Goal: Task Accomplishment & Management: Use online tool/utility

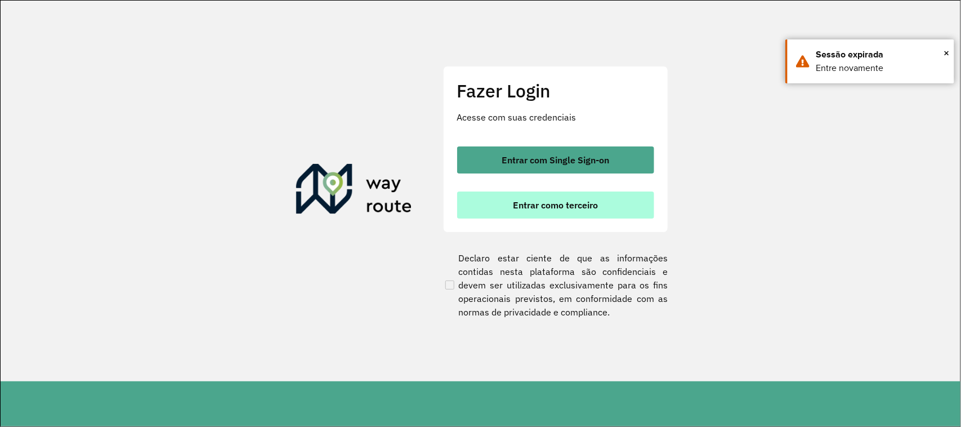
click at [569, 207] on span "Entrar como terceiro" at bounding box center [555, 204] width 85 height 9
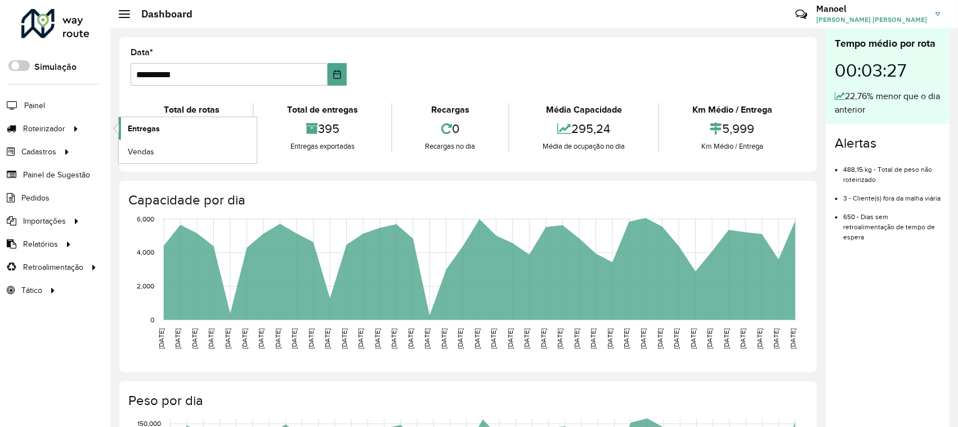
click at [181, 130] on link "Entregas" at bounding box center [188, 128] width 138 height 23
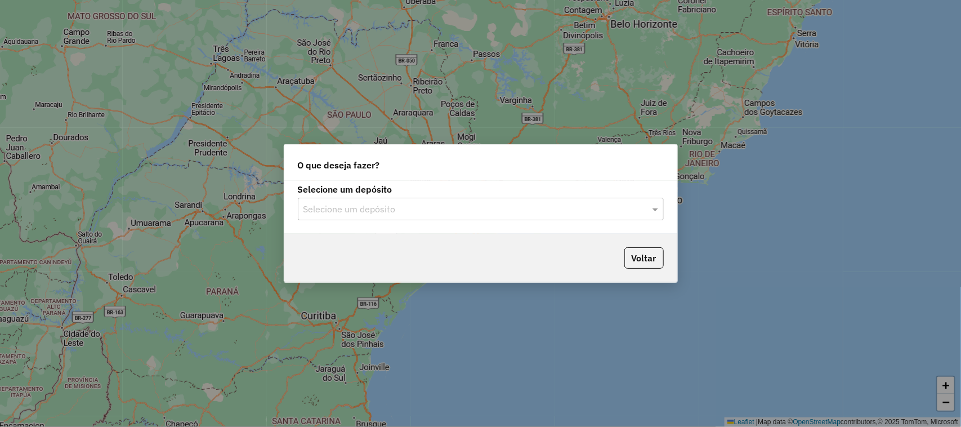
click at [399, 199] on div "Selecione um depósito" at bounding box center [481, 209] width 366 height 23
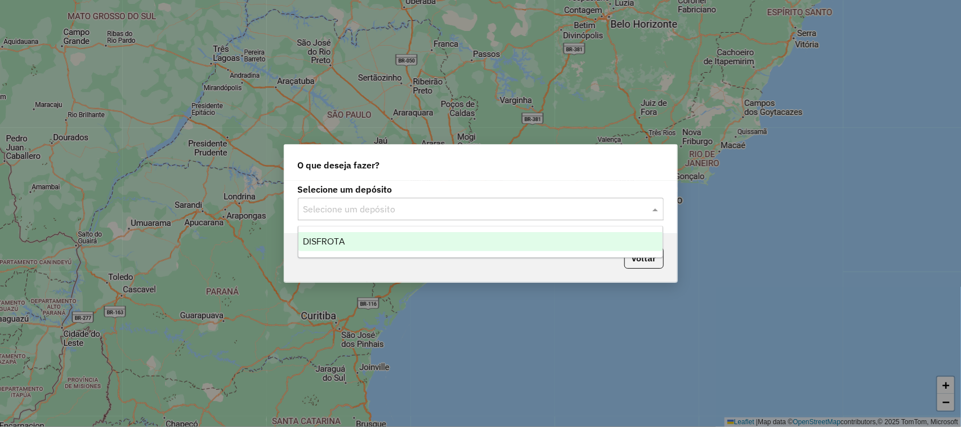
click at [361, 239] on div "DISFROTA" at bounding box center [480, 241] width 365 height 19
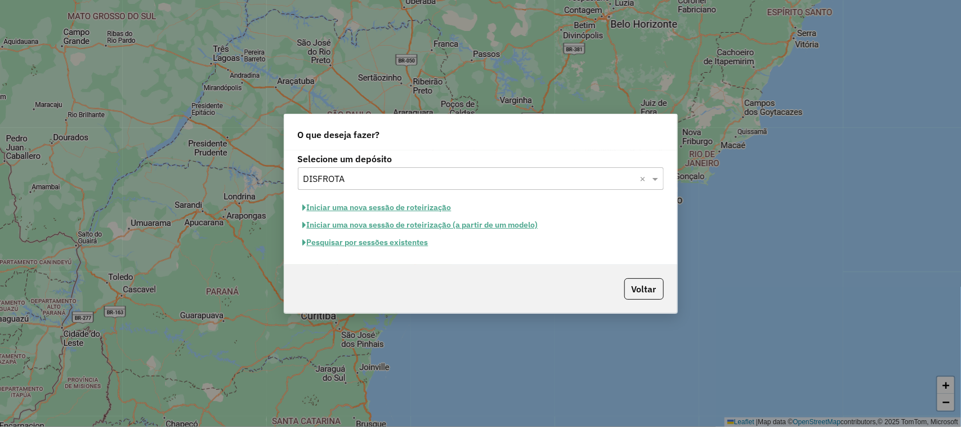
click at [367, 247] on button "Pesquisar por sessões existentes" at bounding box center [366, 242] width 136 height 17
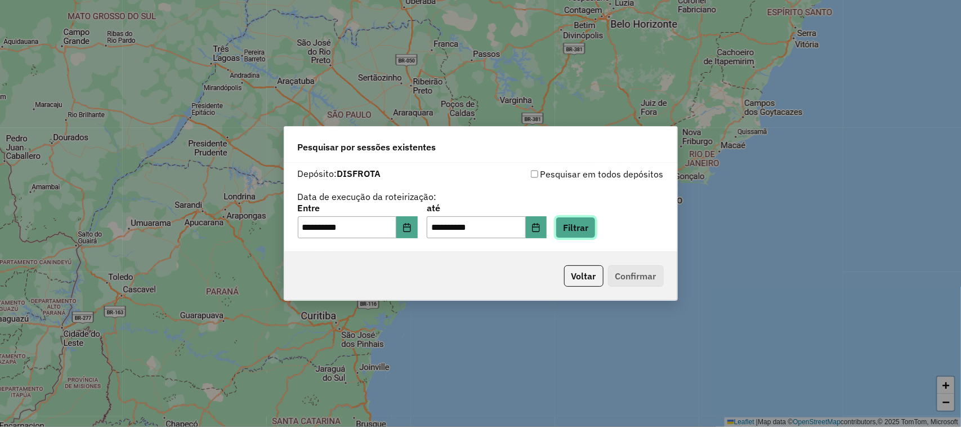
click at [593, 220] on button "Filtrar" at bounding box center [576, 227] width 40 height 21
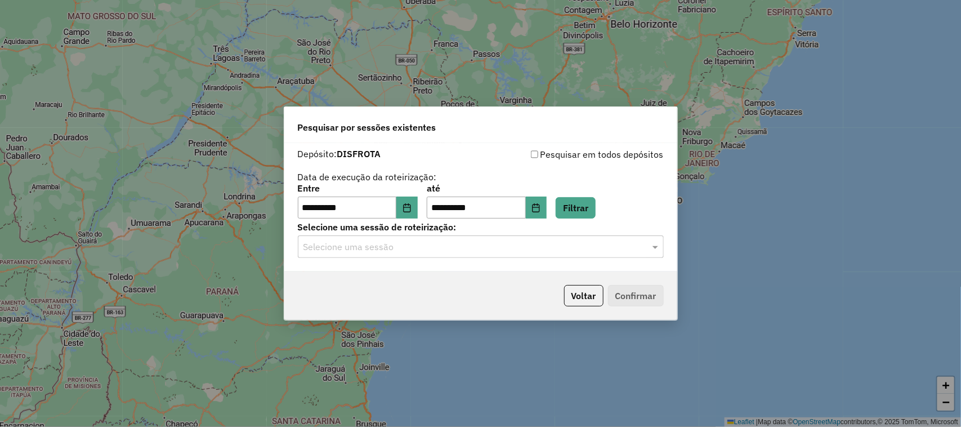
click at [355, 246] on input "text" at bounding box center [470, 247] width 332 height 14
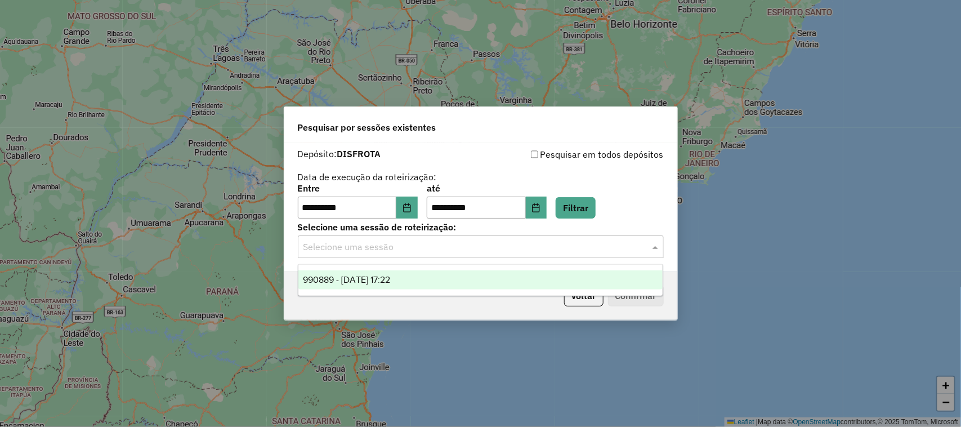
drag, startPoint x: 345, startPoint y: 279, endPoint x: 381, endPoint y: 278, distance: 35.5
click at [345, 278] on span "990889 - 19/08/2025 17:22" at bounding box center [346, 280] width 87 height 10
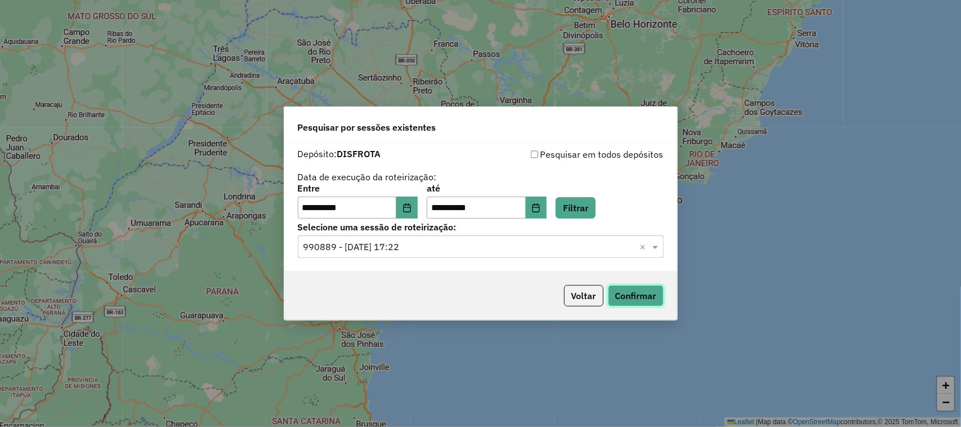
click at [628, 297] on button "Confirmar" at bounding box center [636, 295] width 56 height 21
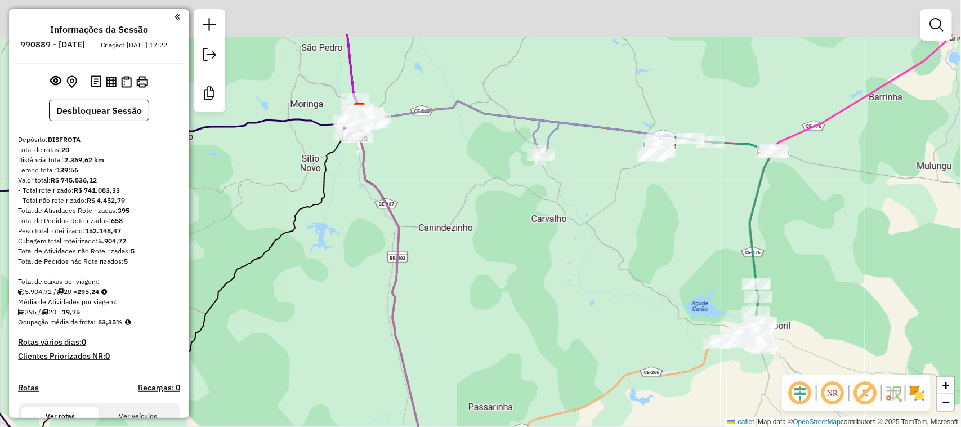
drag, startPoint x: 454, startPoint y: 172, endPoint x: 476, endPoint y: 195, distance: 31.9
click at [476, 196] on div "Janela de atendimento Grade de atendimento Capacidade Transportadoras Veículos …" at bounding box center [480, 213] width 961 height 427
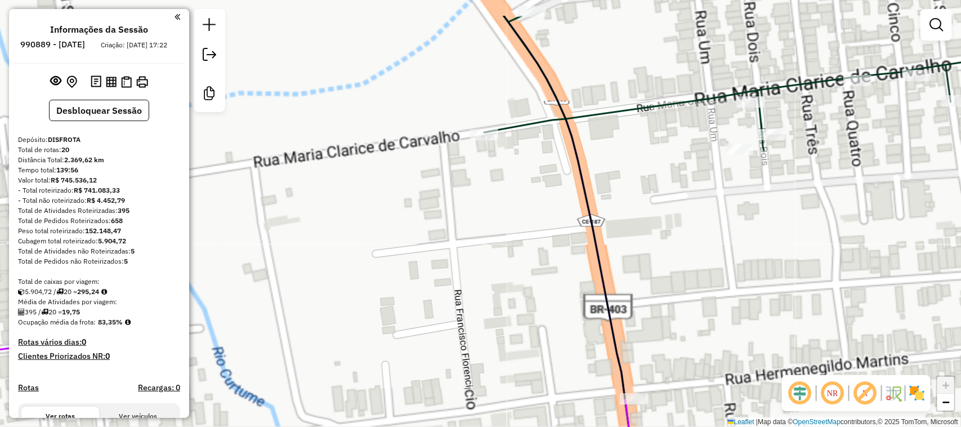
drag, startPoint x: 462, startPoint y: 200, endPoint x: 472, endPoint y: 311, distance: 111.4
click at [471, 316] on div "Janela de atendimento Grade de atendimento Capacidade Transportadoras Veículos …" at bounding box center [480, 213] width 961 height 427
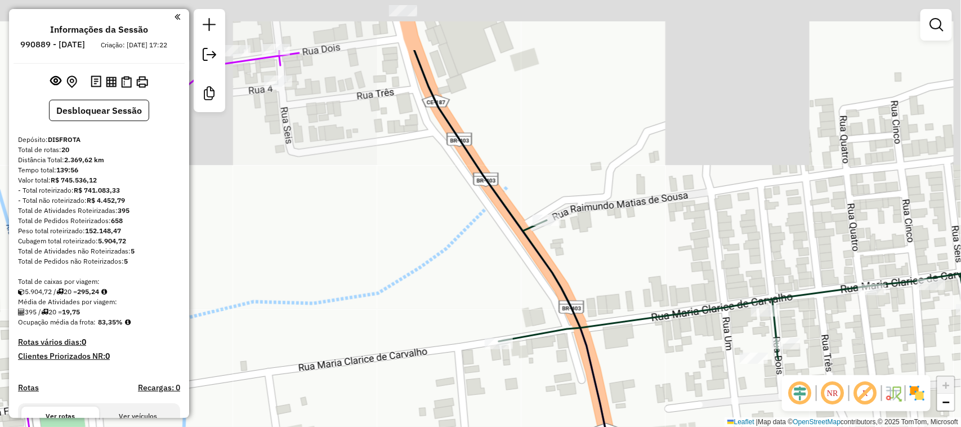
click at [407, 297] on div "Janela de atendimento Grade de atendimento Capacidade Transportadoras Veículos …" at bounding box center [480, 213] width 961 height 427
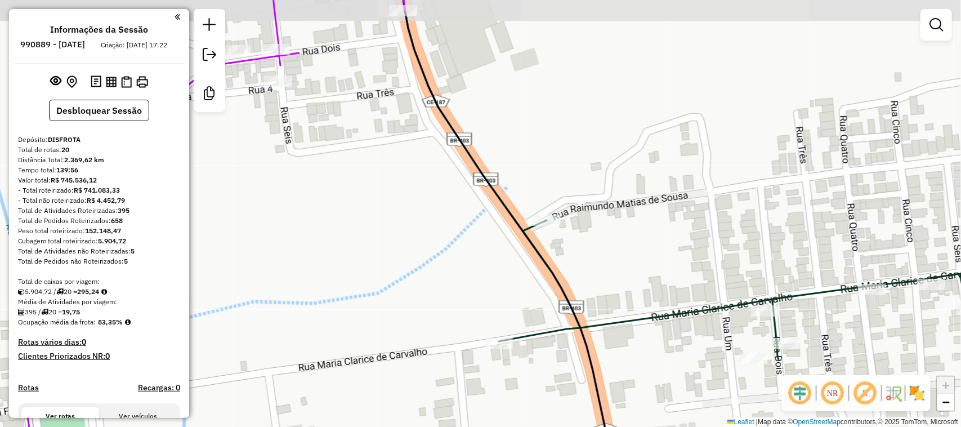
click at [510, 213] on div "Janela de atendimento Grade de atendimento Capacidade Transportadoras Veículos …" at bounding box center [480, 213] width 961 height 427
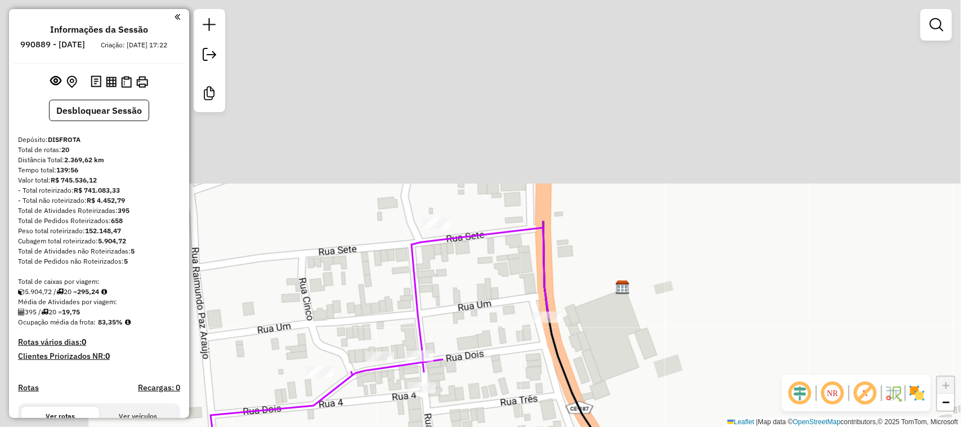
click at [538, 400] on div "Janela de atendimento Grade de atendimento Capacidade Transportadoras Veículos …" at bounding box center [480, 213] width 961 height 427
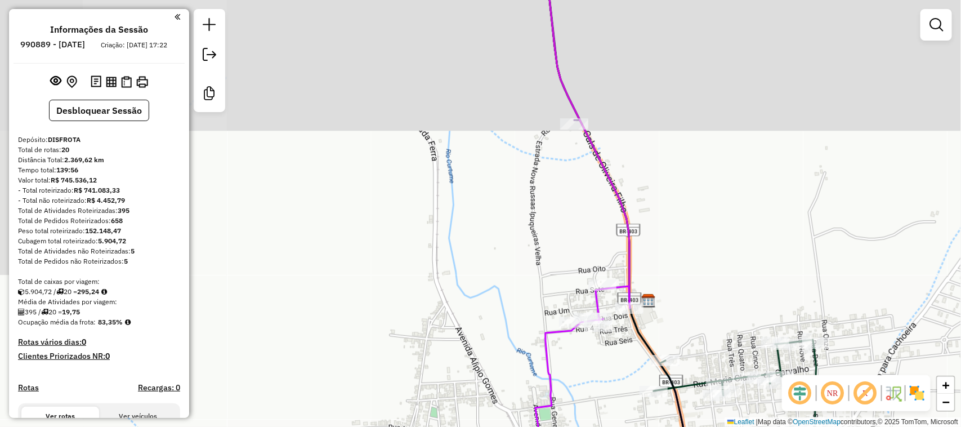
drag, startPoint x: 700, startPoint y: 308, endPoint x: 606, endPoint y: 148, distance: 185.2
click at [612, 169] on div "Janela de atendimento Grade de atendimento Capacidade Transportadoras Veículos …" at bounding box center [480, 213] width 961 height 427
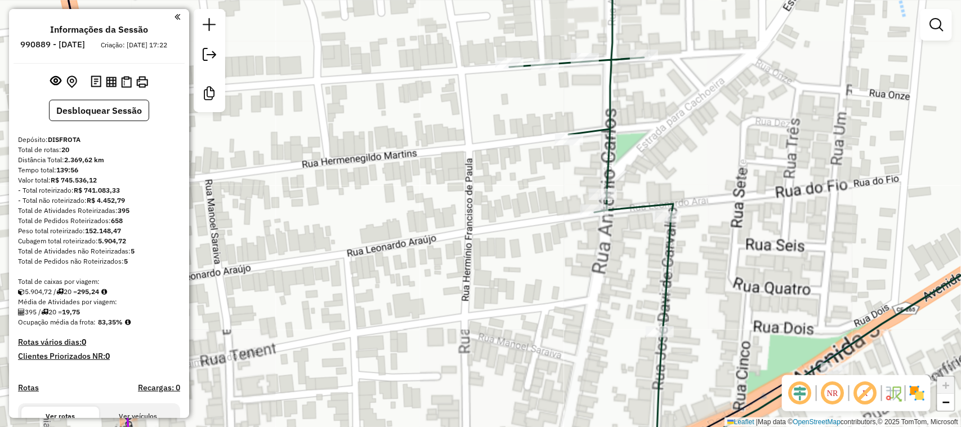
click at [728, 255] on div "Janela de atendimento Grade de atendimento Capacidade Transportadoras Veículos …" at bounding box center [480, 213] width 961 height 427
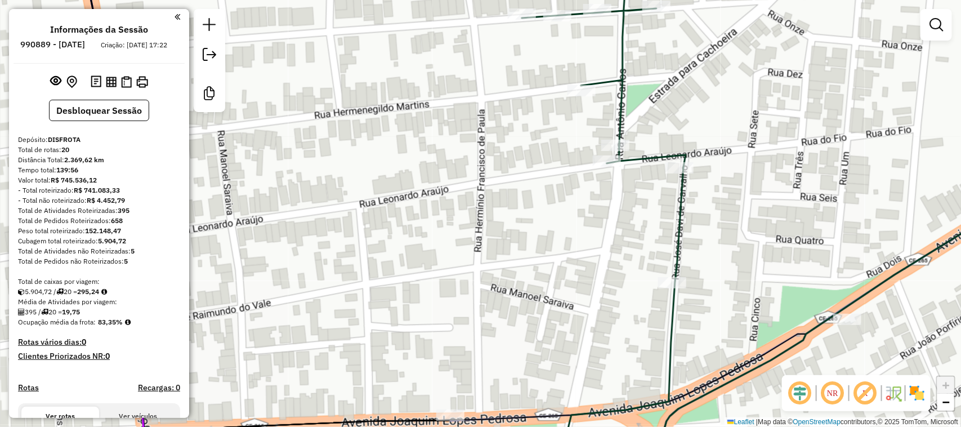
drag, startPoint x: 899, startPoint y: 231, endPoint x: 631, endPoint y: 246, distance: 269.0
click at [637, 251] on div "Janela de atendimento Grade de atendimento Capacidade Transportadoras Veículos …" at bounding box center [480, 213] width 961 height 427
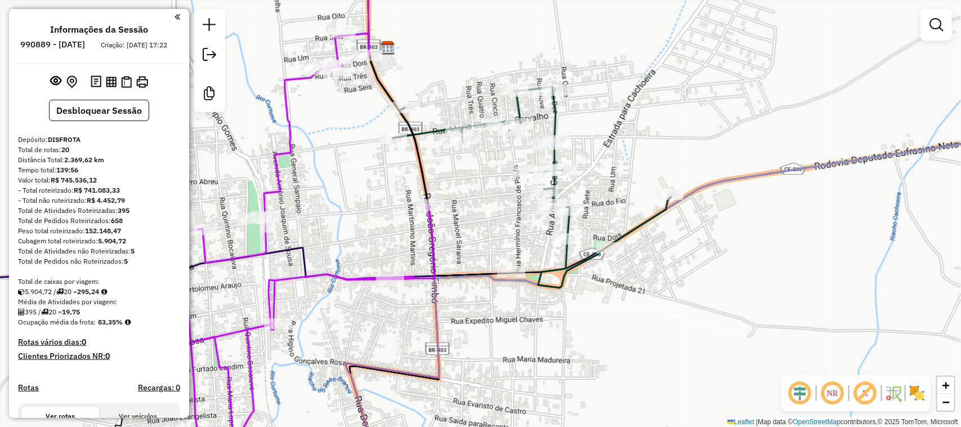
drag, startPoint x: 814, startPoint y: 176, endPoint x: 532, endPoint y: 259, distance: 293.5
click at [545, 257] on div "Janela de atendimento Grade de atendimento Capacidade Transportadoras Veículos …" at bounding box center [480, 213] width 961 height 427
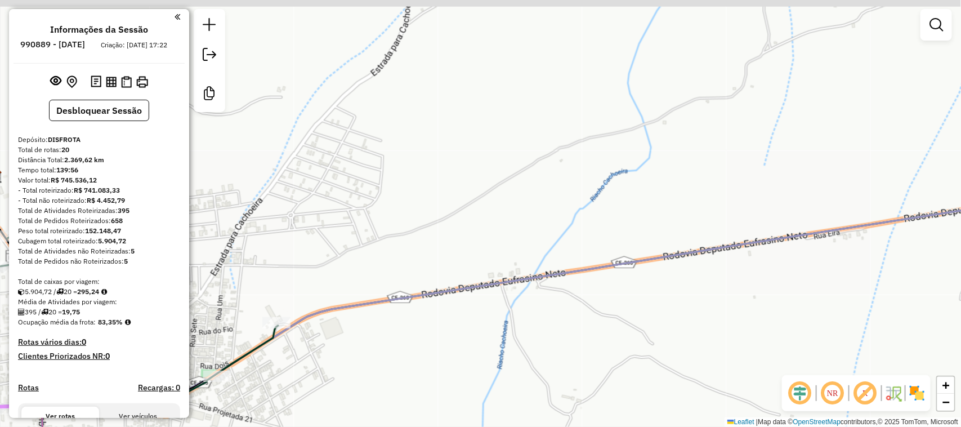
drag, startPoint x: 673, startPoint y: 189, endPoint x: 479, endPoint y: 251, distance: 204.3
click at [479, 251] on div "Janela de atendimento Grade de atendimento Capacidade Transportadoras Veículos …" at bounding box center [480, 213] width 961 height 427
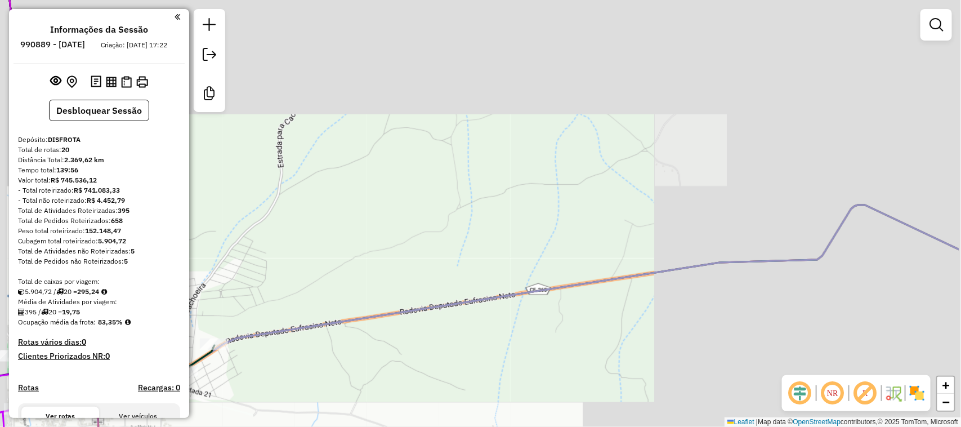
drag, startPoint x: 525, startPoint y: 238, endPoint x: 414, endPoint y: 248, distance: 110.9
click at [385, 277] on div "Janela de atendimento Grade de atendimento Capacidade Transportadoras Veículos …" at bounding box center [480, 213] width 961 height 427
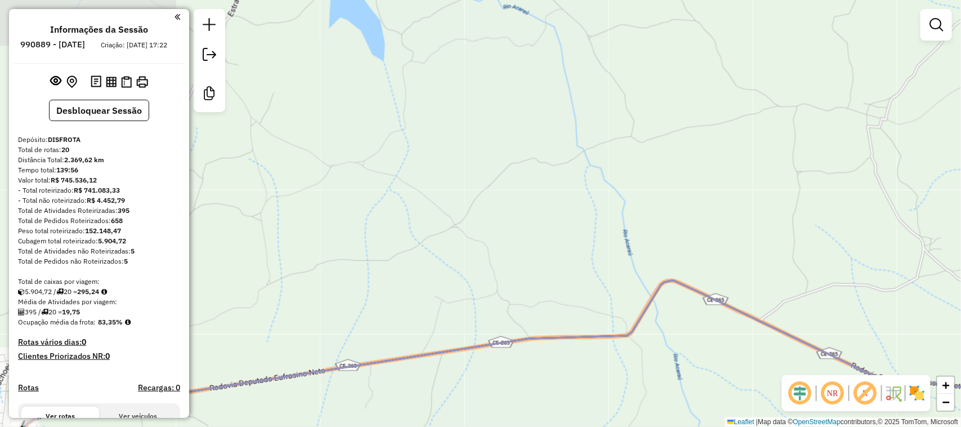
drag, startPoint x: 663, startPoint y: 215, endPoint x: 382, endPoint y: 308, distance: 296.0
click at [382, 308] on div "Janela de atendimento Grade de atendimento Capacidade Transportadoras Veículos …" at bounding box center [480, 213] width 961 height 427
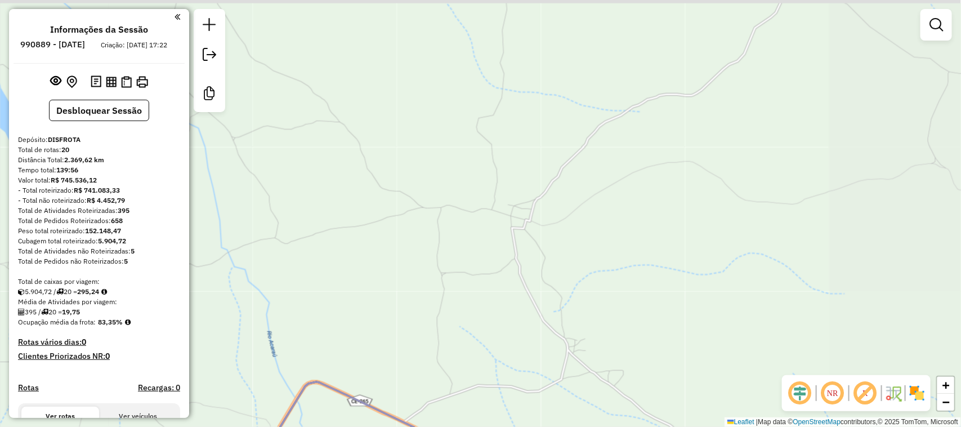
drag, startPoint x: 549, startPoint y: 276, endPoint x: 432, endPoint y: 256, distance: 118.8
click at [431, 266] on div "Janela de atendimento Grade de atendimento Capacidade Transportadoras Veículos …" at bounding box center [480, 213] width 961 height 427
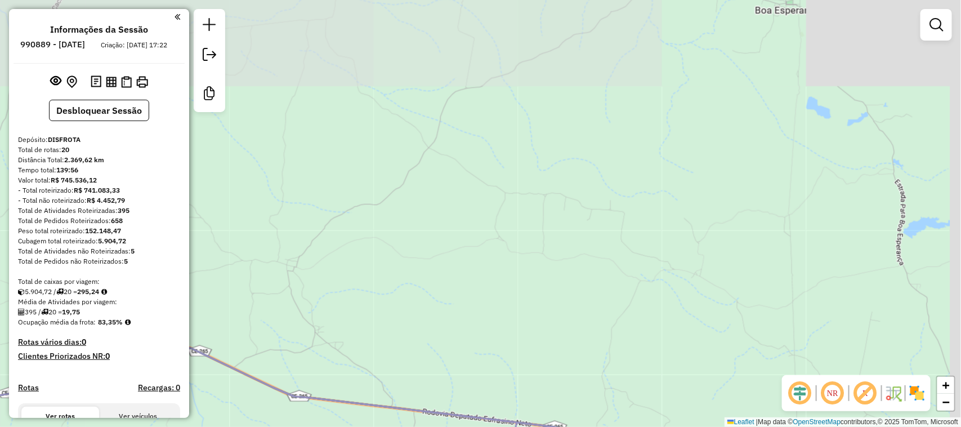
drag, startPoint x: 620, startPoint y: 232, endPoint x: 449, endPoint y: 258, distance: 172.6
click at [420, 282] on div "Janela de atendimento Grade de atendimento Capacidade Transportadoras Veículos …" at bounding box center [480, 213] width 961 height 427
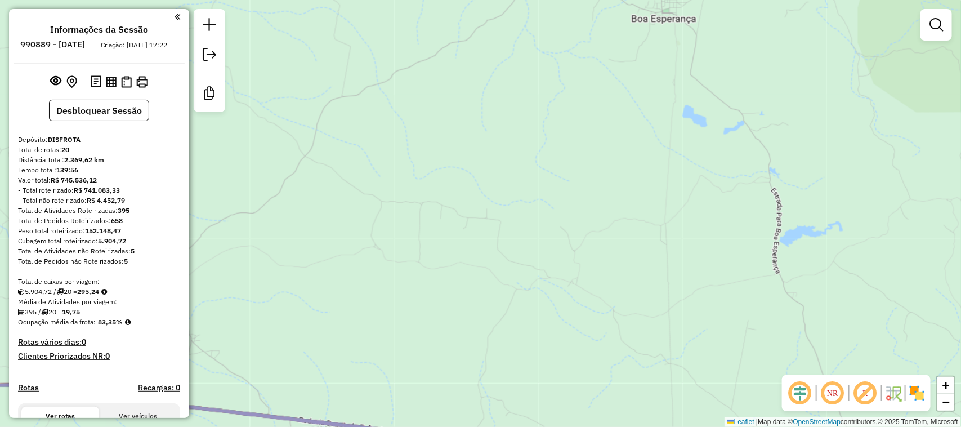
drag, startPoint x: 553, startPoint y: 246, endPoint x: 395, endPoint y: 261, distance: 159.0
click at [392, 269] on div "Janela de atendimento Grade de atendimento Capacidade Transportadoras Veículos …" at bounding box center [480, 213] width 961 height 427
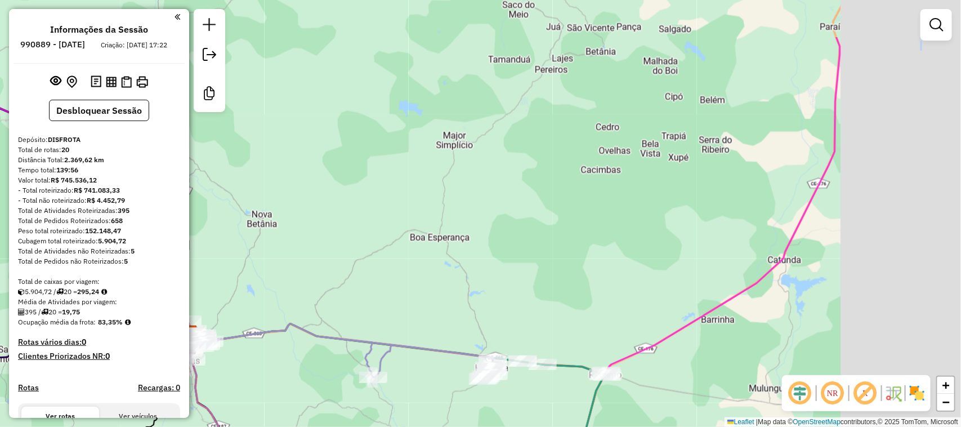
drag, startPoint x: 493, startPoint y: 276, endPoint x: 395, endPoint y: 249, distance: 101.5
click at [358, 274] on div "Janela de atendimento Grade de atendimento Capacidade Transportadoras Veículos …" at bounding box center [480, 213] width 961 height 427
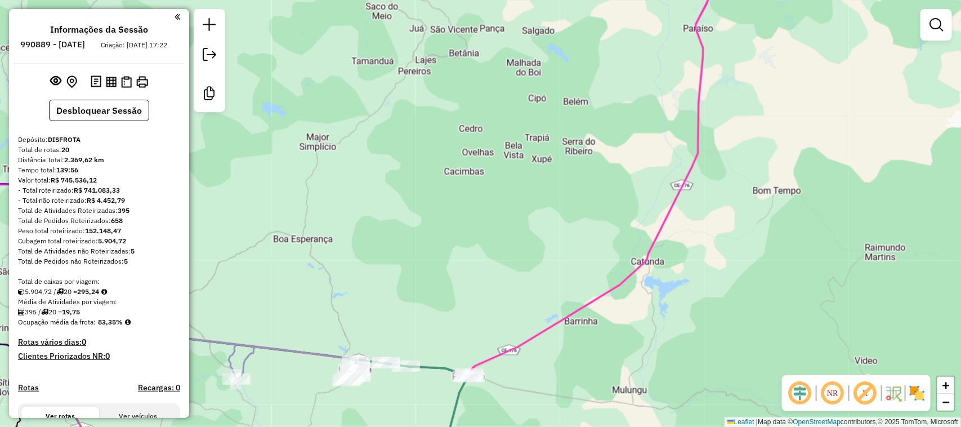
drag, startPoint x: 669, startPoint y: 177, endPoint x: 474, endPoint y: 310, distance: 235.5
click at [478, 314] on div "Janela de atendimento Grade de atendimento Capacidade Transportadoras Veículos …" at bounding box center [480, 213] width 961 height 427
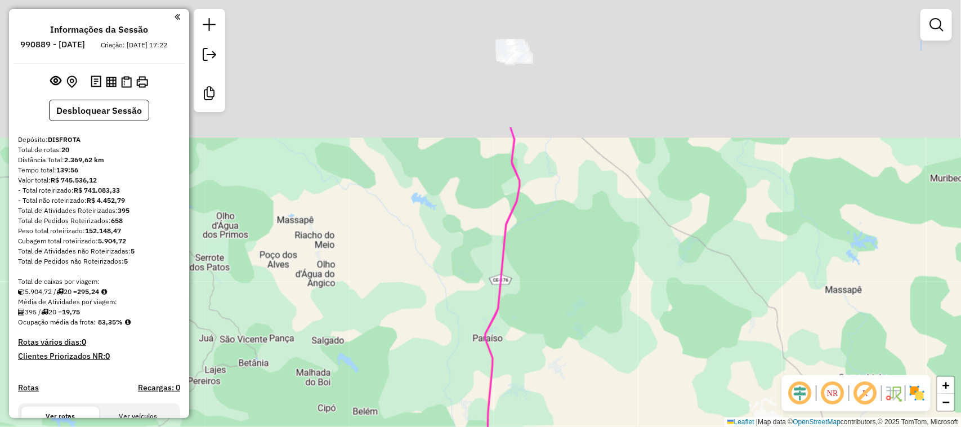
drag, startPoint x: 547, startPoint y: 367, endPoint x: 557, endPoint y: 293, distance: 74.5
click at [537, 426] on html "Aguarde... Pop-up bloqueado! Seu navegador bloqueou automáticamente a abertura …" at bounding box center [480, 213] width 961 height 427
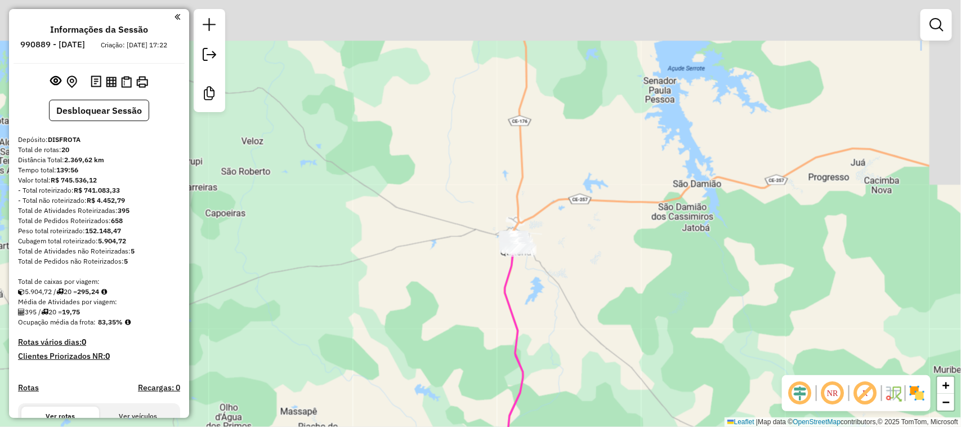
drag, startPoint x: 606, startPoint y: 328, endPoint x: 600, endPoint y: 333, distance: 7.2
click at [607, 347] on div "Janela de atendimento Grade de atendimento Capacidade Transportadoras Veículos …" at bounding box center [480, 213] width 961 height 427
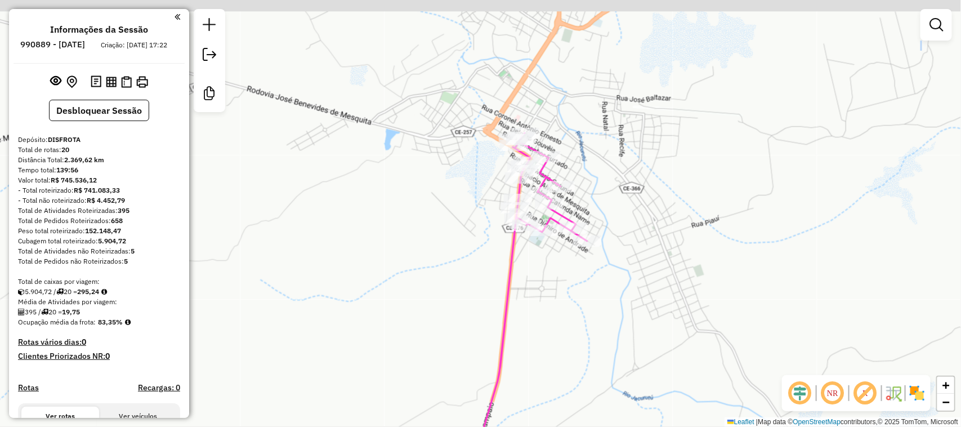
drag, startPoint x: 505, startPoint y: 288, endPoint x: 605, endPoint y: 348, distance: 117.1
click at [597, 353] on div "Janela de atendimento Grade de atendimento Capacidade Transportadoras Veículos …" at bounding box center [480, 213] width 961 height 427
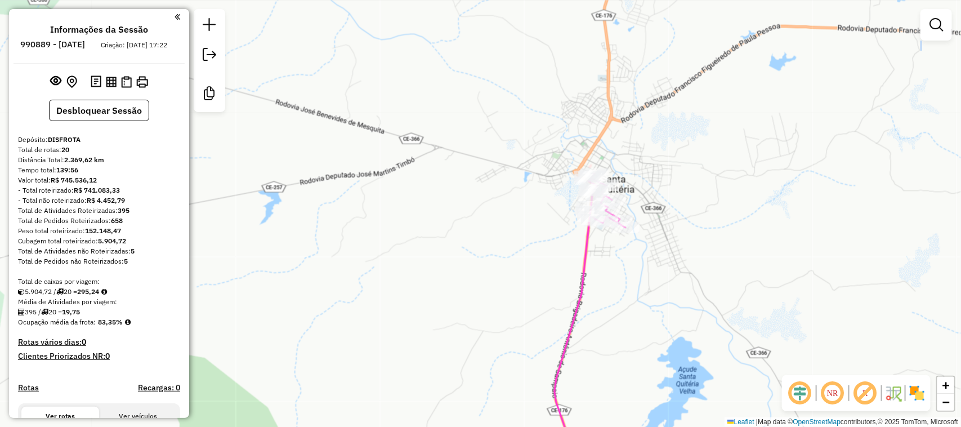
drag, startPoint x: 462, startPoint y: 162, endPoint x: 729, endPoint y: 142, distance: 267.6
click at [715, 148] on div "Janela de atendimento Grade de atendimento Capacidade Transportadoras Veículos …" at bounding box center [480, 213] width 961 height 427
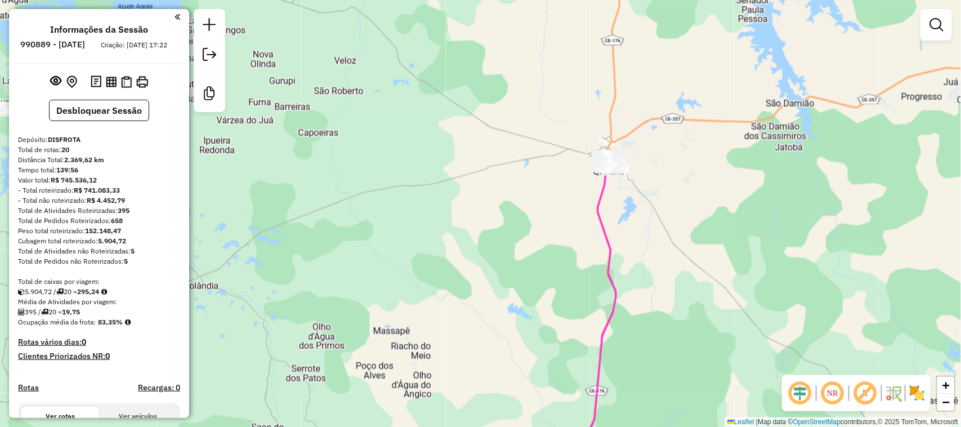
click at [829, 176] on div "Janela de atendimento Grade de atendimento Capacidade Transportadoras Veículos …" at bounding box center [480, 213] width 961 height 427
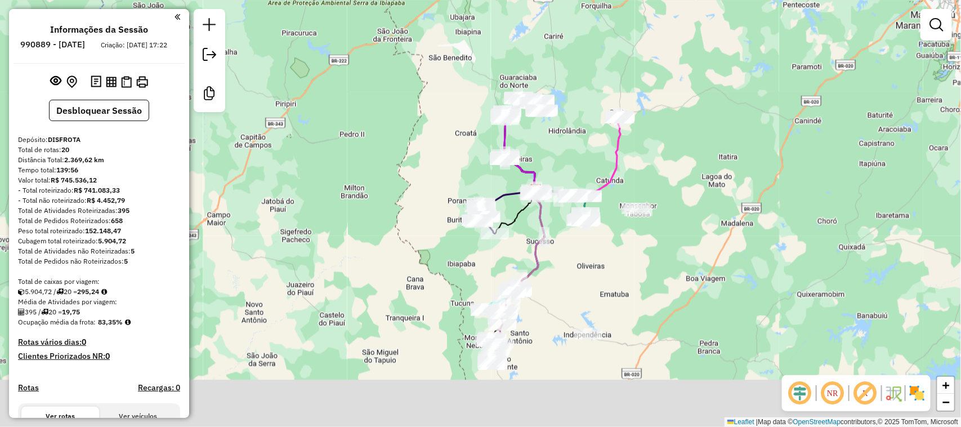
drag, startPoint x: 525, startPoint y: 237, endPoint x: 601, endPoint y: 115, distance: 143.4
click at [600, 116] on div "Janela de atendimento Grade de atendimento Capacidade Transportadoras Veículos …" at bounding box center [480, 213] width 961 height 427
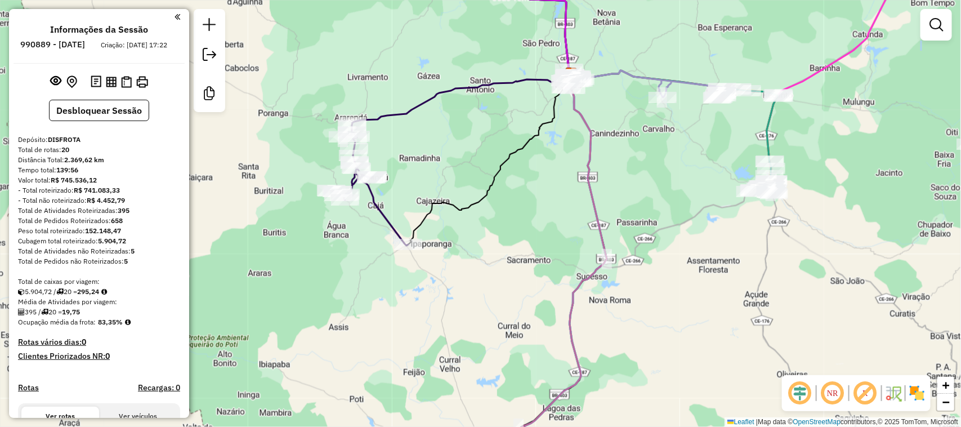
drag, startPoint x: 673, startPoint y: 193, endPoint x: 725, endPoint y: 76, distance: 127.8
click at [722, 86] on div "Janela de atendimento Grade de atendimento Capacidade Transportadoras Veículos …" at bounding box center [480, 213] width 961 height 427
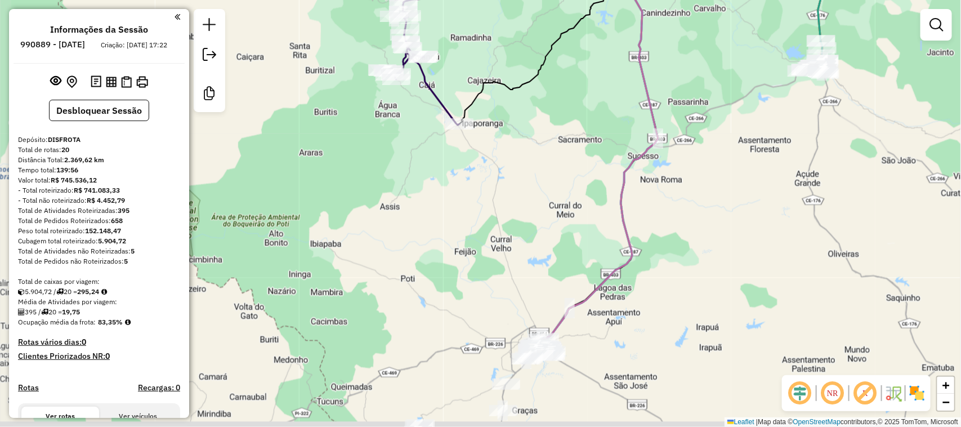
drag, startPoint x: 682, startPoint y: 273, endPoint x: 749, endPoint y: 155, distance: 135.2
click at [745, 167] on div "Janela de atendimento Grade de atendimento Capacidade Transportadoras Veículos …" at bounding box center [480, 213] width 961 height 427
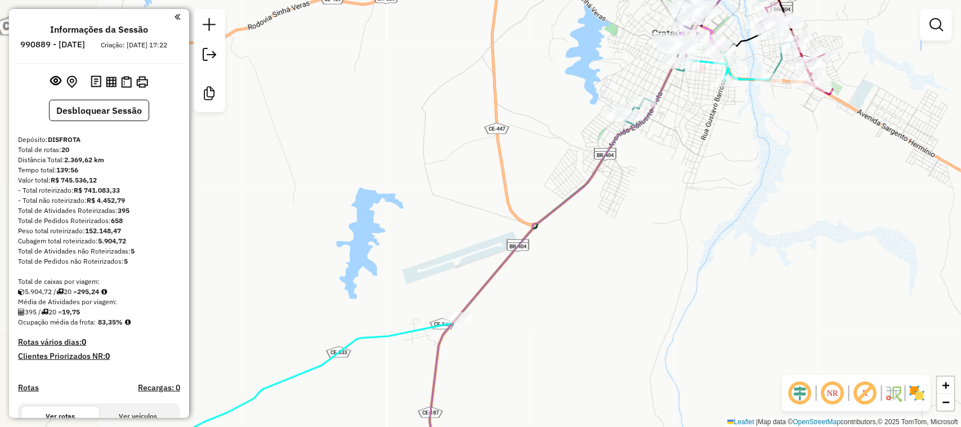
drag, startPoint x: 744, startPoint y: 218, endPoint x: 761, endPoint y: 293, distance: 77.3
click at [761, 293] on div "Janela de atendimento Grade de atendimento Capacidade Transportadoras Veículos …" at bounding box center [480, 213] width 961 height 427
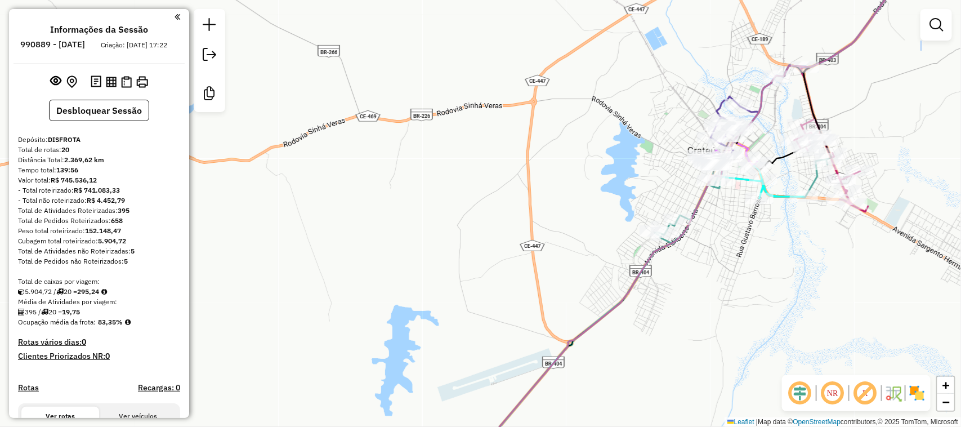
drag, startPoint x: 860, startPoint y: 292, endPoint x: 864, endPoint y: 313, distance: 21.2
click at [864, 313] on div "Janela de atendimento Grade de atendimento Capacidade Transportadoras Veículos …" at bounding box center [480, 213] width 961 height 427
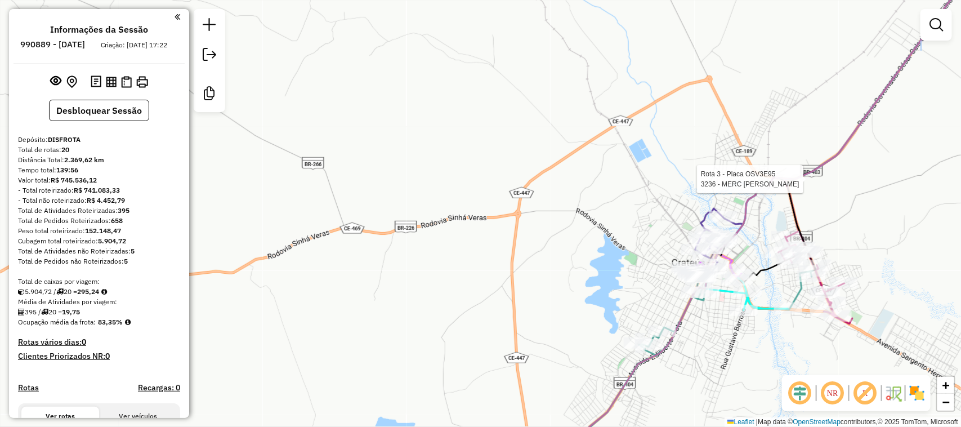
select select "**********"
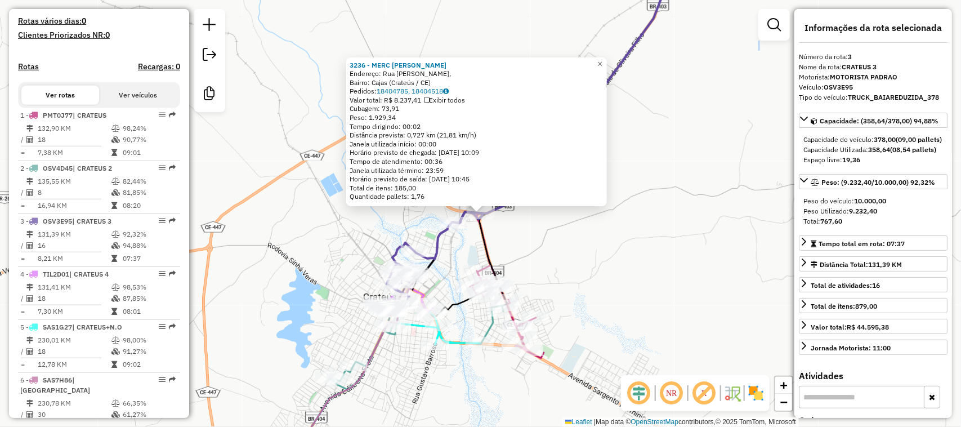
scroll to position [536, 0]
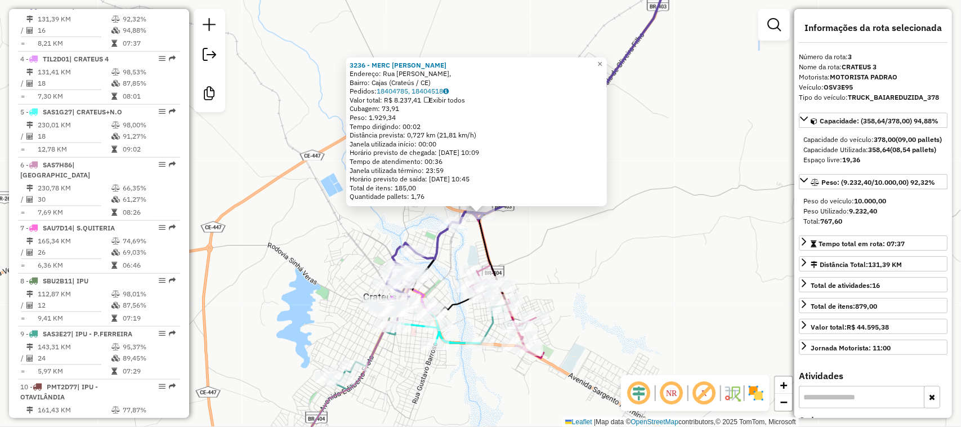
click at [586, 278] on div "Rota 1 - Placa PMT0J77 9771 - PIT STOP LUD 4 Rota 1 - Placa PMT0J77 17771 - CON…" at bounding box center [480, 213] width 961 height 427
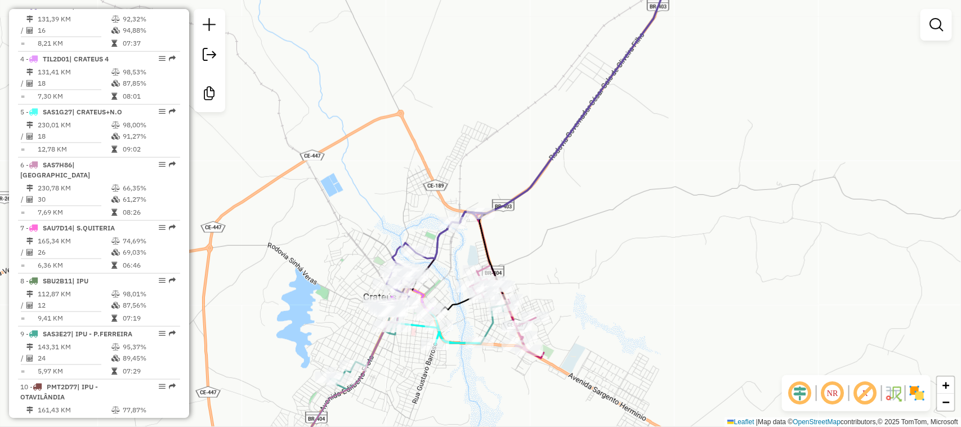
click at [502, 231] on div "Janela de atendimento Grade de atendimento Capacidade Transportadoras Veículos …" at bounding box center [480, 213] width 961 height 427
drag, startPoint x: 685, startPoint y: 234, endPoint x: 746, endPoint y: 198, distance: 70.7
click at [746, 198] on div "Janela de atendimento Grade de atendimento Capacidade Transportadoras Veículos …" at bounding box center [480, 213] width 961 height 427
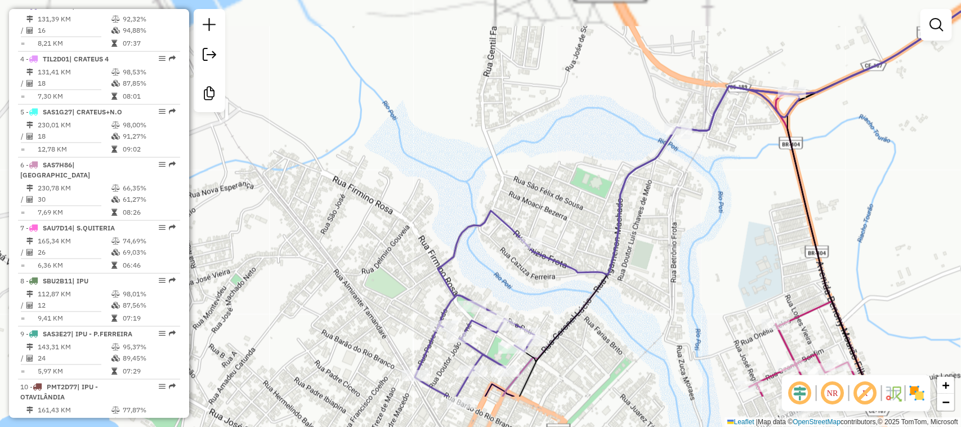
drag, startPoint x: 488, startPoint y: 182, endPoint x: 504, endPoint y: 111, distance: 72.1
click at [499, 117] on div "Janela de atendimento Grade de atendimento Capacidade Transportadoras Veículos …" at bounding box center [480, 213] width 961 height 427
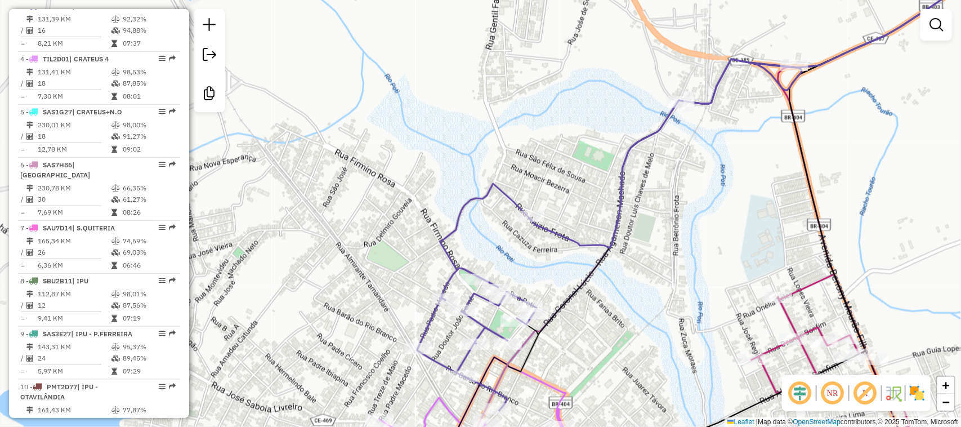
drag, startPoint x: 730, startPoint y: 212, endPoint x: 687, endPoint y: 175, distance: 57.1
click at [687, 176] on div "Janela de atendimento Grade de atendimento Capacidade Transportadoras Veículos …" at bounding box center [480, 213] width 961 height 427
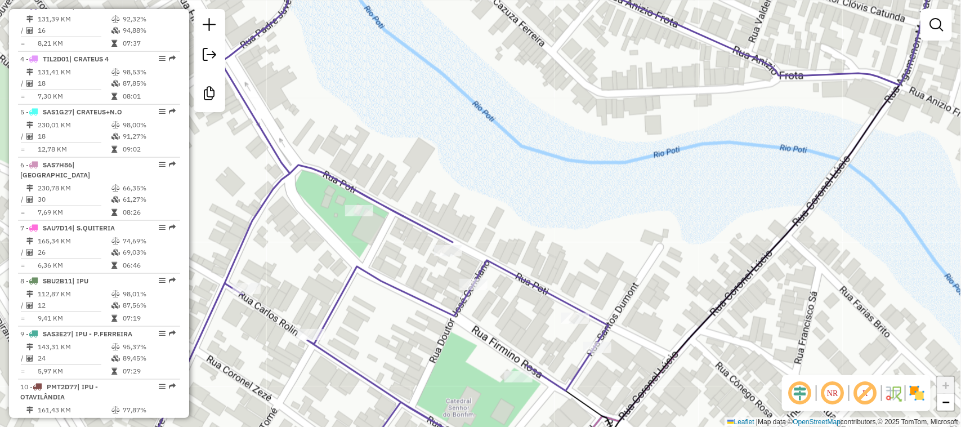
drag, startPoint x: 745, startPoint y: 329, endPoint x: 761, endPoint y: 181, distance: 149.6
click at [758, 197] on div "Janela de atendimento Grade de atendimento Capacidade Transportadoras Veículos …" at bounding box center [480, 213] width 961 height 427
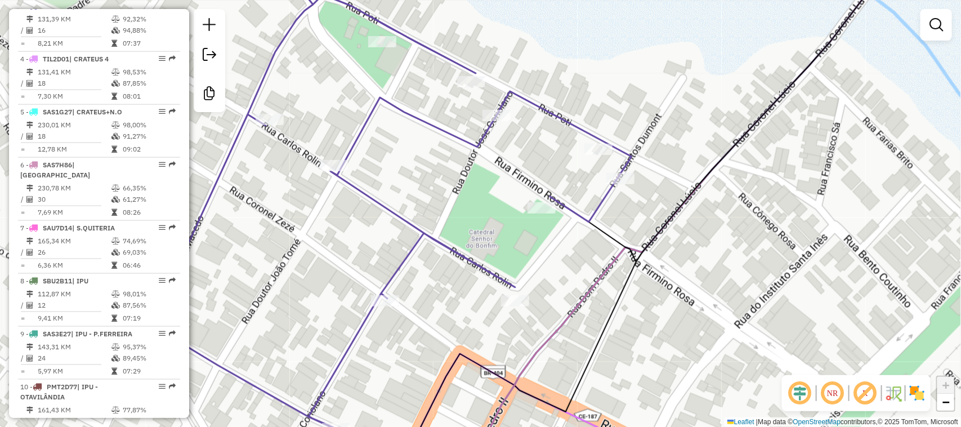
drag, startPoint x: 601, startPoint y: 285, endPoint x: 707, endPoint y: 124, distance: 191.9
click at [698, 138] on div "Rota 3 - Placa OSV3E95 17788 - [PERSON_NAME] ME Janela de atendimento Grade de …" at bounding box center [480, 213] width 961 height 427
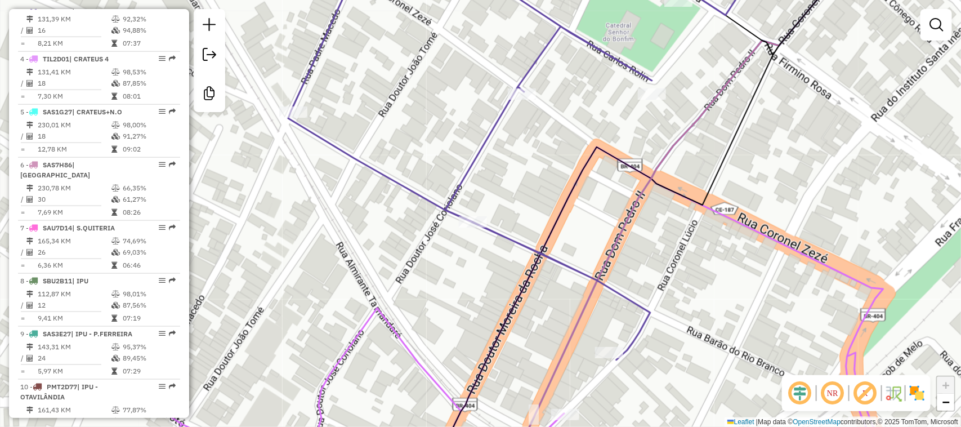
click at [392, 127] on div "Janela de atendimento Grade de atendimento Capacidade Transportadoras Veículos …" at bounding box center [480, 213] width 961 height 427
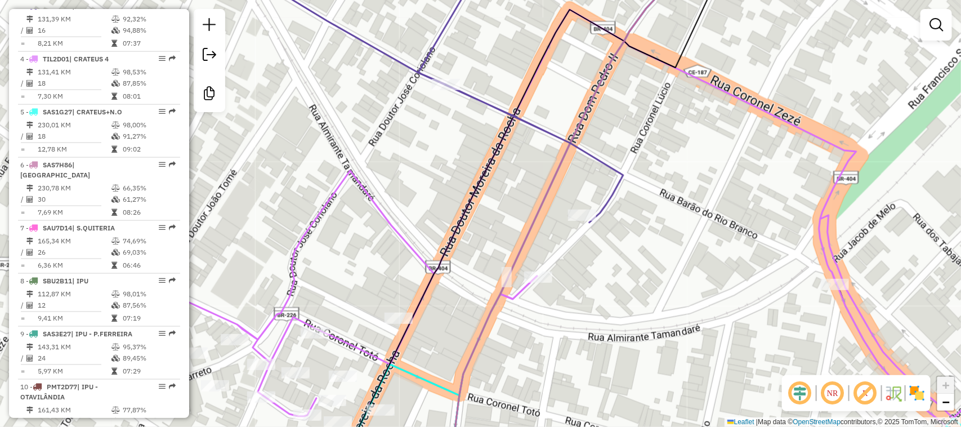
click at [660, 198] on div "Janela de atendimento Grade de atendimento Capacidade Transportadoras Veículos …" at bounding box center [480, 213] width 961 height 427
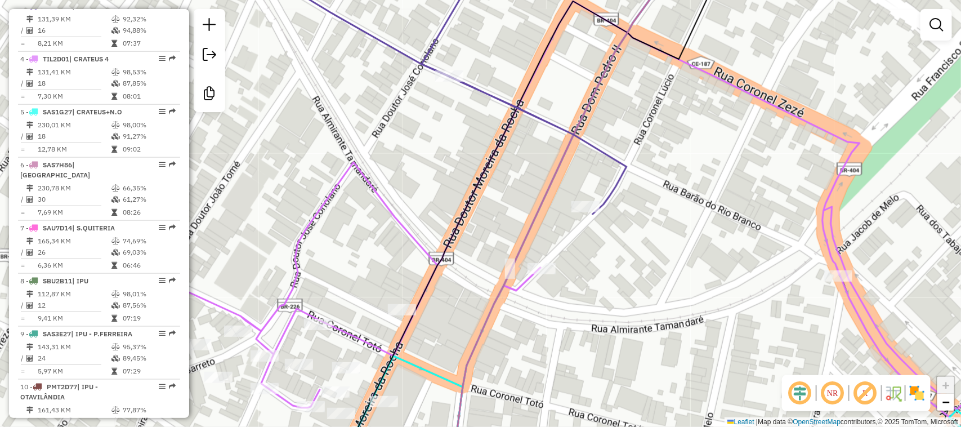
drag, startPoint x: 666, startPoint y: 188, endPoint x: 638, endPoint y: 176, distance: 30.3
click at [640, 178] on div "Janela de atendimento Grade de atendimento Capacidade Transportadoras Veículos …" at bounding box center [480, 213] width 961 height 427
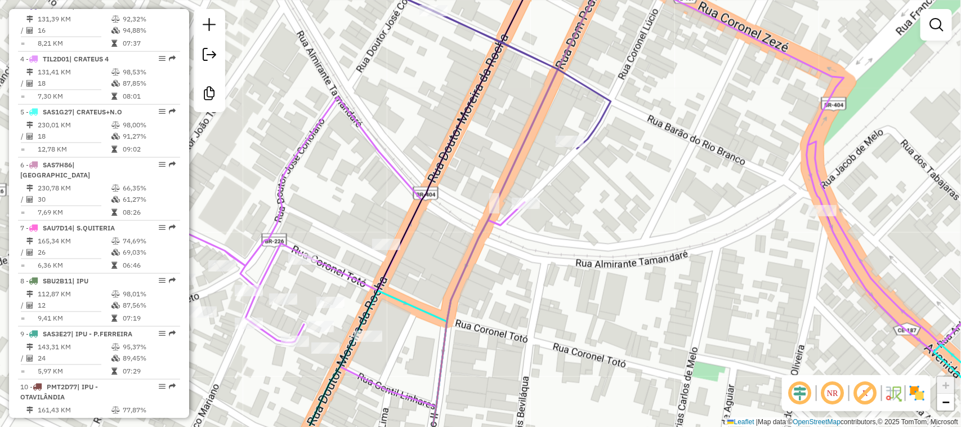
drag, startPoint x: 494, startPoint y: 292, endPoint x: 673, endPoint y: 168, distance: 217.7
click at [665, 172] on div "Janela de atendimento Grade de atendimento Capacidade Transportadoras Veículos …" at bounding box center [480, 213] width 961 height 427
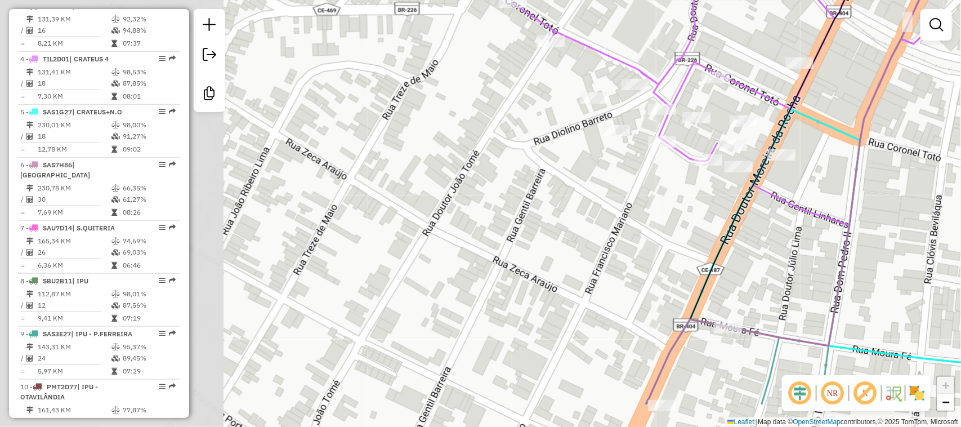
drag, startPoint x: 246, startPoint y: 145, endPoint x: 494, endPoint y: 79, distance: 256.9
click at [494, 79] on div "Janela de atendimento Grade de atendimento Capacidade Transportadoras Veículos …" at bounding box center [480, 213] width 961 height 427
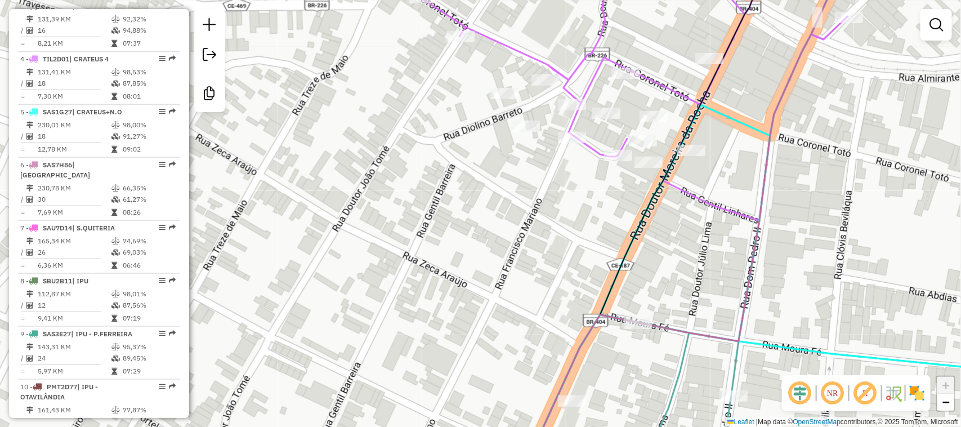
drag, startPoint x: 774, startPoint y: 189, endPoint x: 706, endPoint y: 188, distance: 68.7
click at [730, 188] on div "Janela de atendimento Grade de atendimento Capacidade Transportadoras Veículos …" at bounding box center [480, 213] width 961 height 427
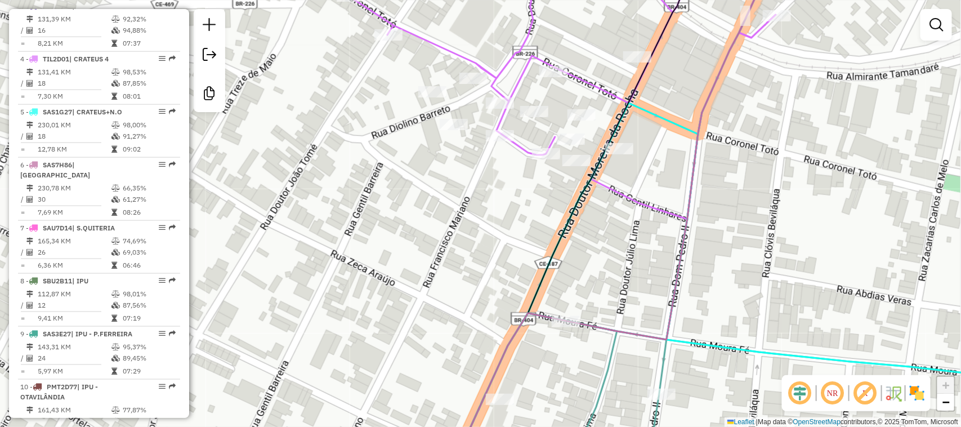
drag, startPoint x: 690, startPoint y: 288, endPoint x: 697, endPoint y: 218, distance: 70.2
click at [695, 225] on div "Janela de atendimento Grade de atendimento Capacidade Transportadoras Veículos …" at bounding box center [480, 213] width 961 height 427
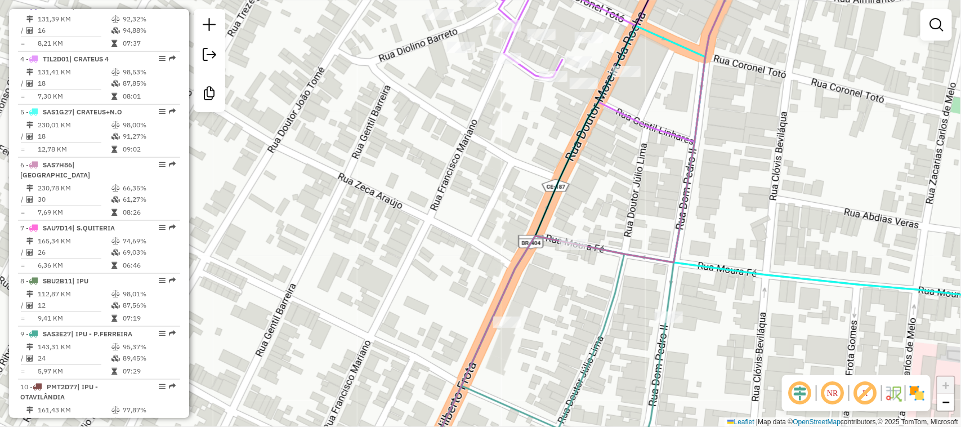
drag, startPoint x: 814, startPoint y: 282, endPoint x: 787, endPoint y: 268, distance: 31.0
click at [794, 270] on icon at bounding box center [739, 248] width 637 height 444
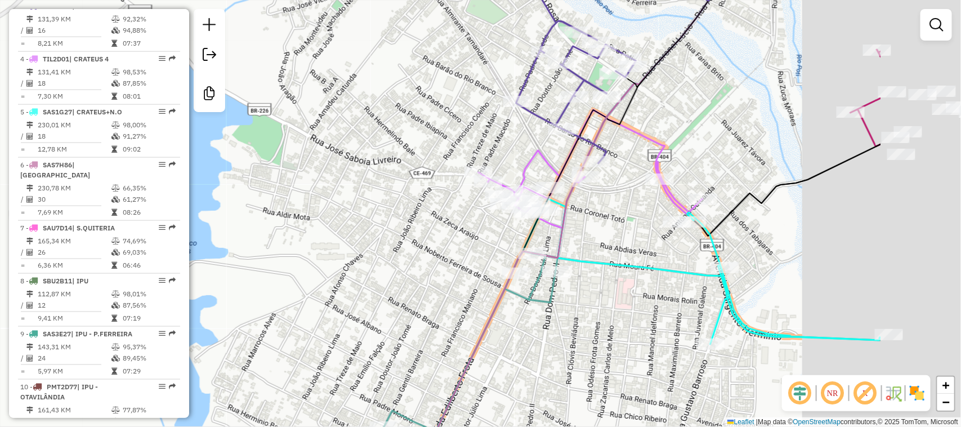
drag, startPoint x: 827, startPoint y: 248, endPoint x: 648, endPoint y: 248, distance: 179.1
click at [648, 248] on div "Janela de atendimento Grade de atendimento Capacidade Transportadoras Veículos …" at bounding box center [480, 213] width 961 height 427
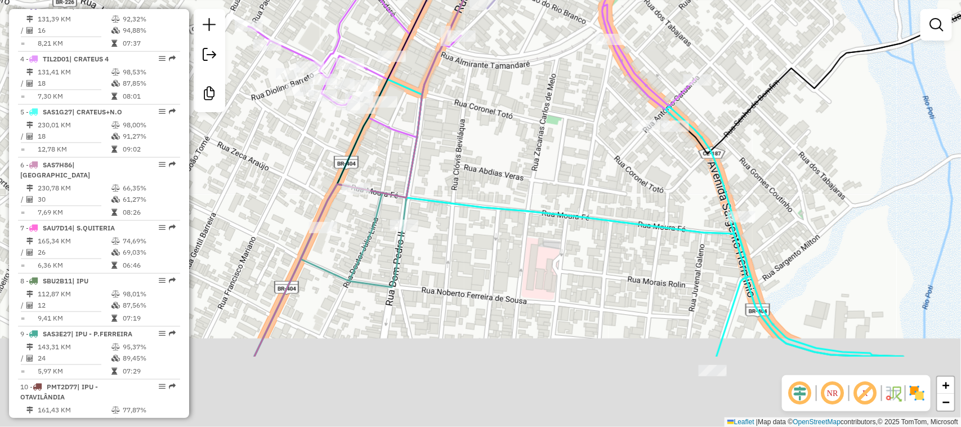
drag, startPoint x: 790, startPoint y: 296, endPoint x: 803, endPoint y: 159, distance: 138.0
click at [800, 169] on div "Janela de atendimento Grade de atendimento Capacidade Transportadoras Veículos …" at bounding box center [480, 213] width 961 height 427
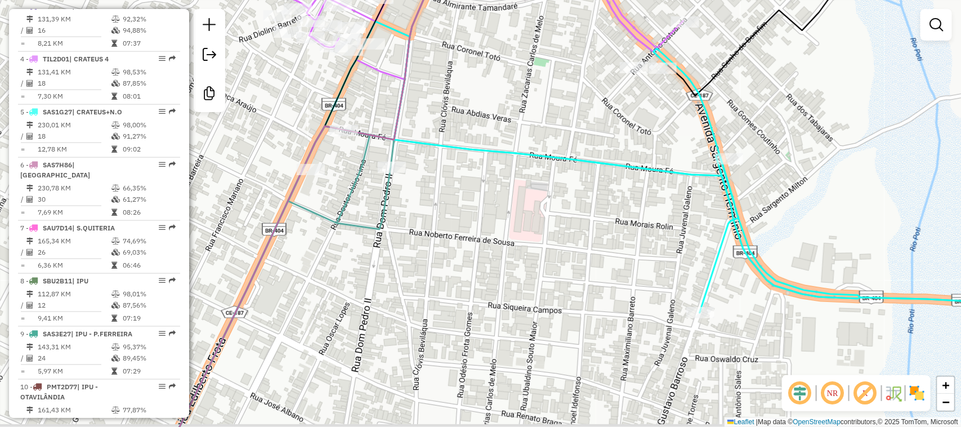
drag, startPoint x: 800, startPoint y: 297, endPoint x: 642, endPoint y: 248, distance: 165.6
click at [644, 249] on icon at bounding box center [598, 241] width 871 height 440
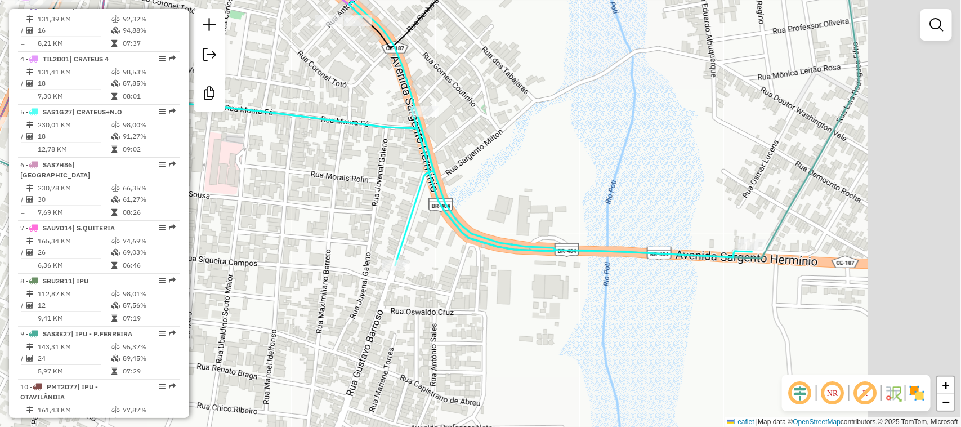
drag, startPoint x: 866, startPoint y: 305, endPoint x: 730, endPoint y: 296, distance: 136.0
click at [730, 296] on div "Janela de atendimento Grade de atendimento Capacidade Transportadoras Veículos …" at bounding box center [480, 213] width 961 height 427
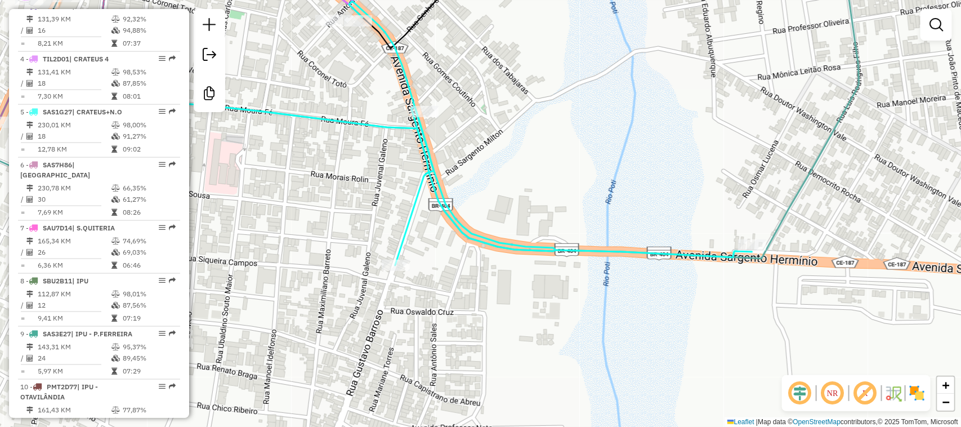
drag, startPoint x: 594, startPoint y: 208, endPoint x: 570, endPoint y: 218, distance: 26.2
click at [569, 221] on div "Janela de atendimento Grade de atendimento Capacidade Transportadoras Veículos …" at bounding box center [480, 213] width 961 height 427
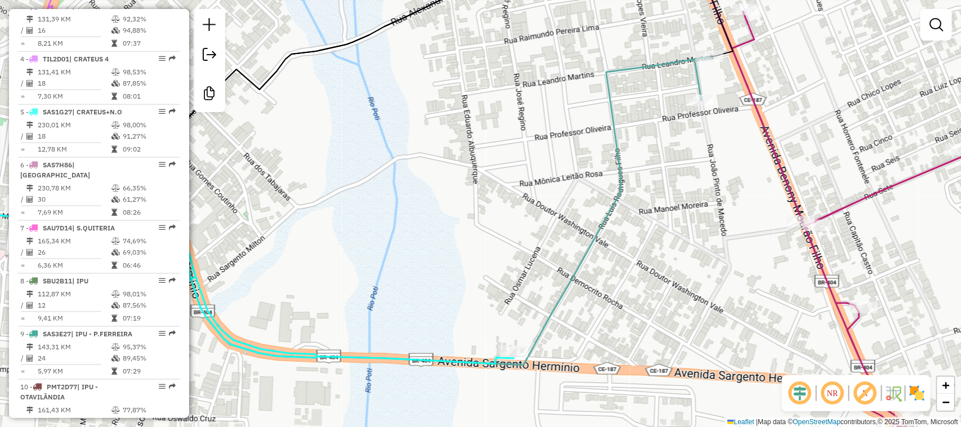
drag, startPoint x: 748, startPoint y: 302, endPoint x: 659, endPoint y: 159, distance: 167.7
click at [663, 162] on div "Janela de atendimento Grade de atendimento Capacidade Transportadoras Veículos …" at bounding box center [480, 213] width 961 height 427
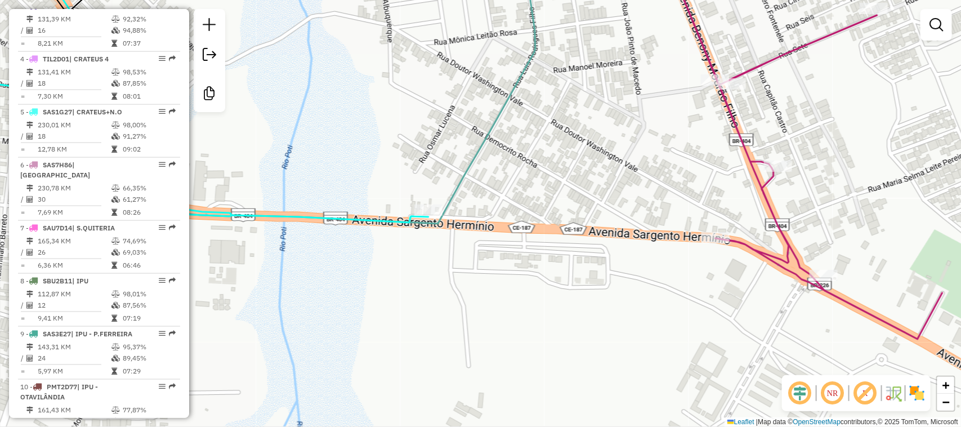
drag, startPoint x: 800, startPoint y: 257, endPoint x: 782, endPoint y: 276, distance: 26.7
click at [782, 276] on div "Janela de atendimento Grade de atendimento Capacidade Transportadoras Veículos …" at bounding box center [480, 213] width 961 height 427
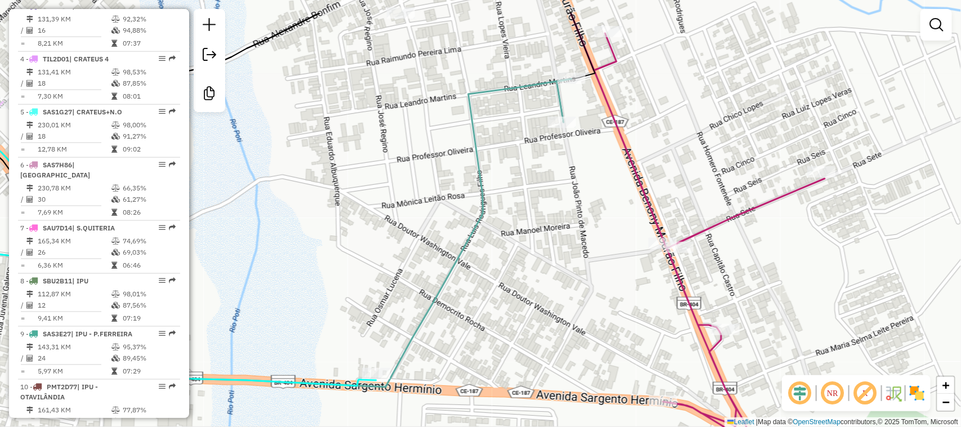
drag, startPoint x: 715, startPoint y: 113, endPoint x: 708, endPoint y: 151, distance: 38.4
click at [731, 150] on div "Janela de atendimento Grade de atendimento Capacidade Transportadoras Veículos …" at bounding box center [480, 213] width 961 height 427
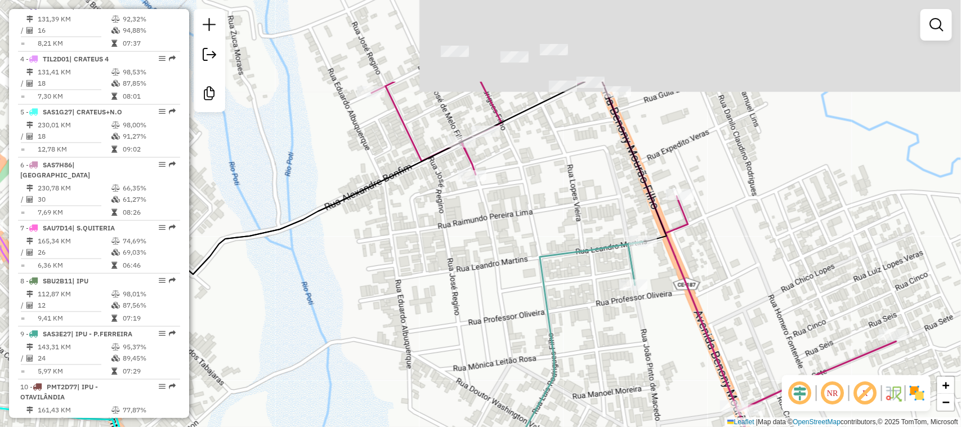
drag, startPoint x: 522, startPoint y: 175, endPoint x: 553, endPoint y: 226, distance: 59.9
click at [554, 226] on div "Janela de atendimento Grade de atendimento Capacidade Transportadoras Veículos …" at bounding box center [480, 213] width 961 height 427
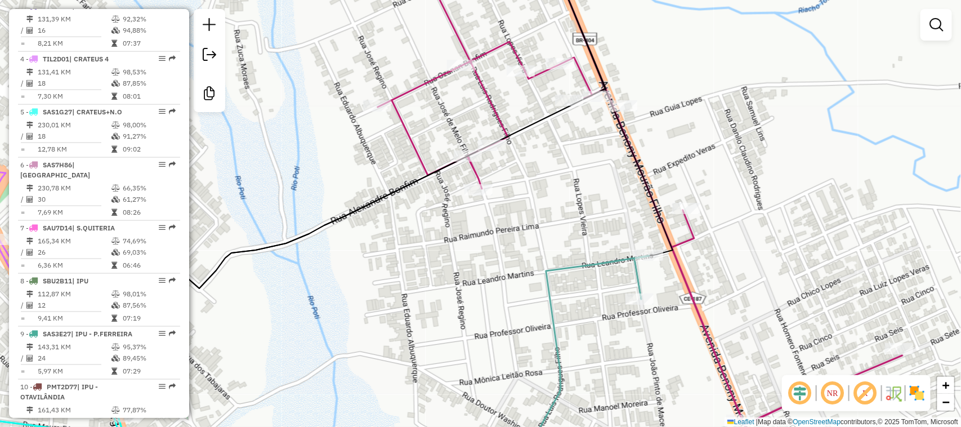
drag, startPoint x: 791, startPoint y: 146, endPoint x: 745, endPoint y: 192, distance: 64.9
click at [792, 148] on div "Janela de atendimento Grade de atendimento Capacidade Transportadoras Veículos …" at bounding box center [480, 213] width 961 height 427
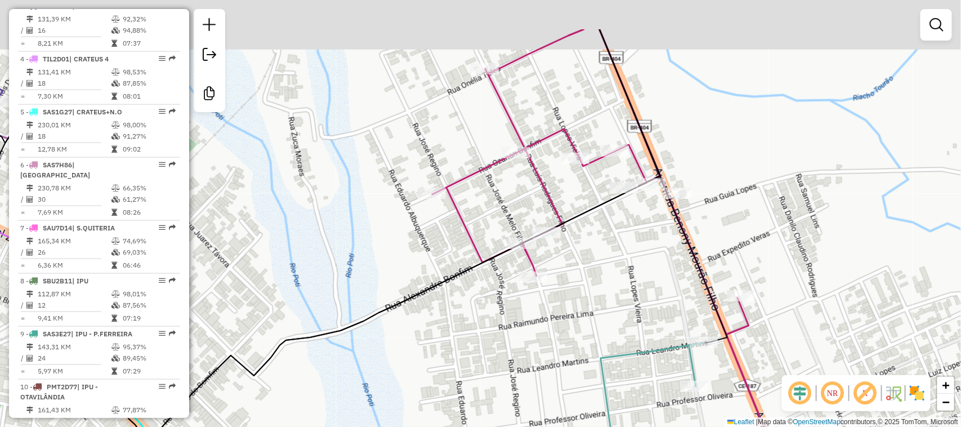
drag, startPoint x: 791, startPoint y: 150, endPoint x: 832, endPoint y: 220, distance: 81.0
click at [832, 220] on div "Janela de atendimento Grade de atendimento Capacidade Transportadoras Veículos …" at bounding box center [480, 213] width 961 height 427
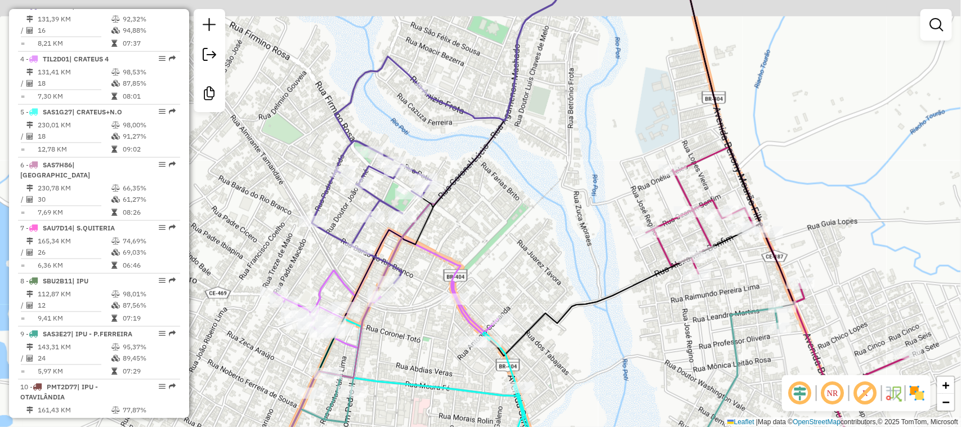
drag, startPoint x: 504, startPoint y: 121, endPoint x: 525, endPoint y: 154, distance: 39.0
click at [525, 154] on icon at bounding box center [459, 128] width 295 height 309
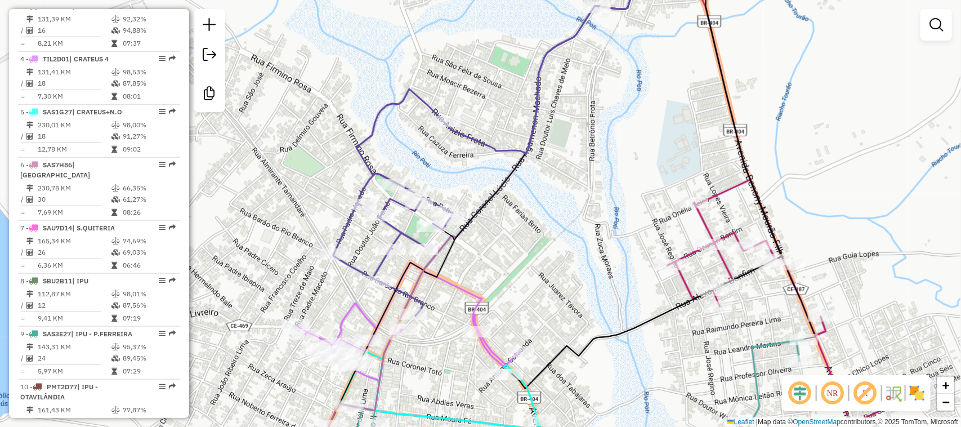
click at [530, 198] on div "Rota 3 - Placa OSV3E95 5309 - ARMAZEM PORTELA Janela de atendimento Grade de at…" at bounding box center [480, 213] width 961 height 427
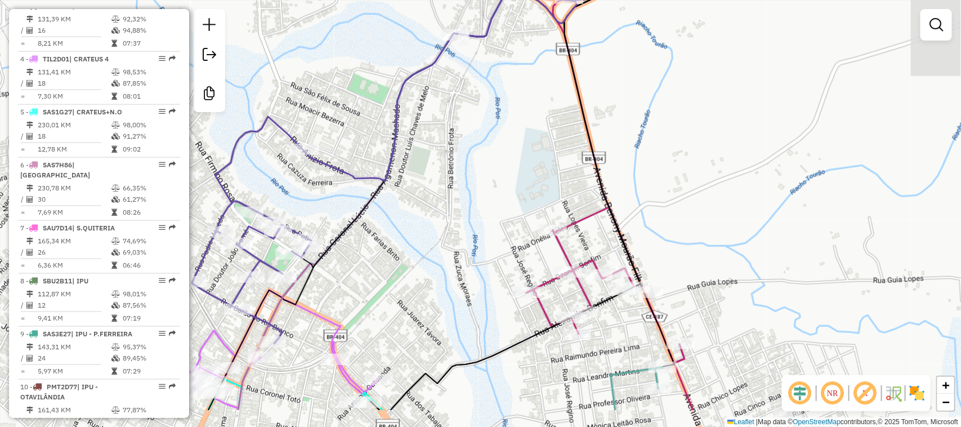
drag, startPoint x: 671, startPoint y: 93, endPoint x: 634, endPoint y: 27, distance: 75.4
click at [634, 27] on div "Janela de atendimento Grade de atendimento Capacidade Transportadoras Veículos …" at bounding box center [480, 213] width 961 height 427
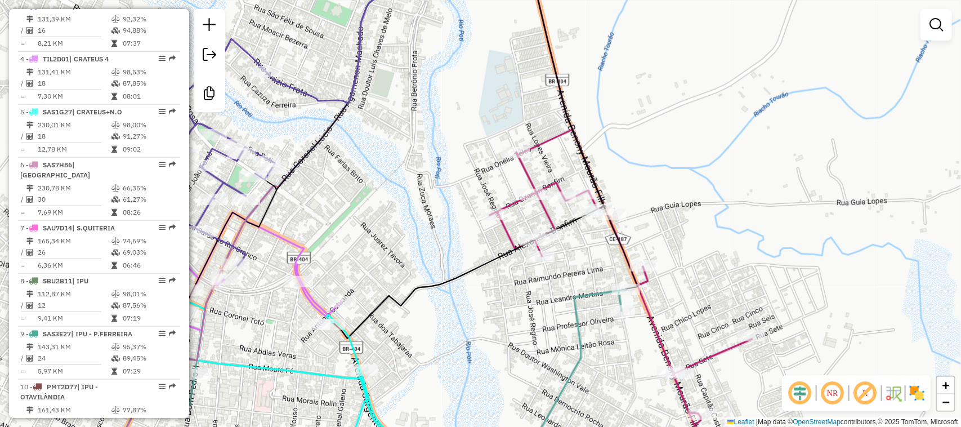
drag, startPoint x: 710, startPoint y: 217, endPoint x: 654, endPoint y: 5, distance: 219.5
click at [658, 20] on div "Janela de atendimento Grade de atendimento Capacidade Transportadoras Veículos …" at bounding box center [480, 213] width 961 height 427
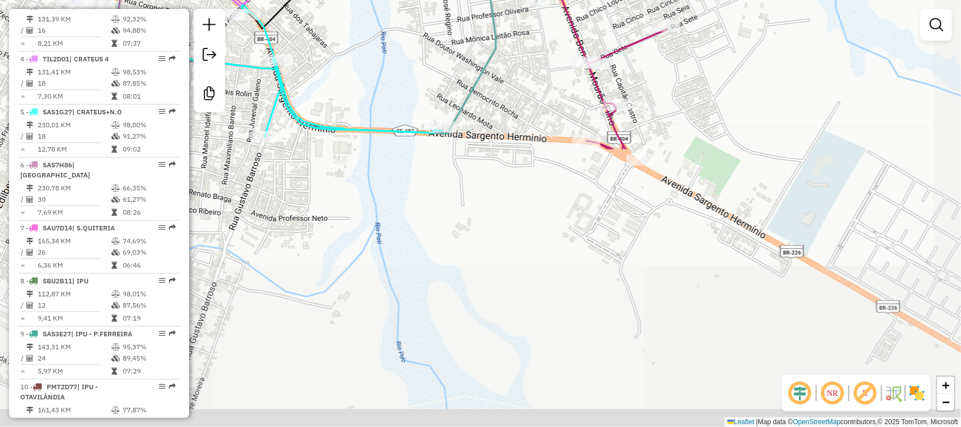
drag, startPoint x: 766, startPoint y: 212, endPoint x: 749, endPoint y: 88, distance: 125.5
click at [751, 89] on div "Janela de atendimento Grade de atendimento Capacidade Transportadoras Veículos …" at bounding box center [480, 213] width 961 height 427
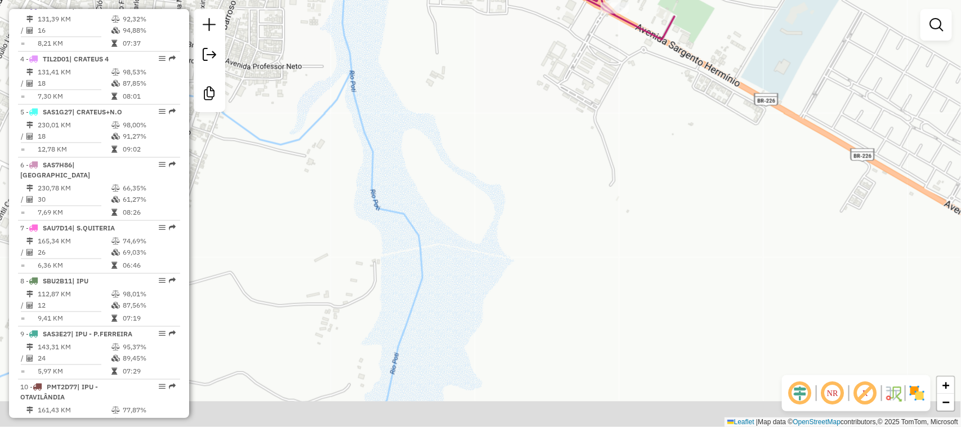
drag, startPoint x: 656, startPoint y: 159, endPoint x: 632, endPoint y: 162, distance: 24.3
click at [632, 162] on div "Janela de atendimento Grade de atendimento Capacidade Transportadoras Veículos …" at bounding box center [480, 213] width 961 height 427
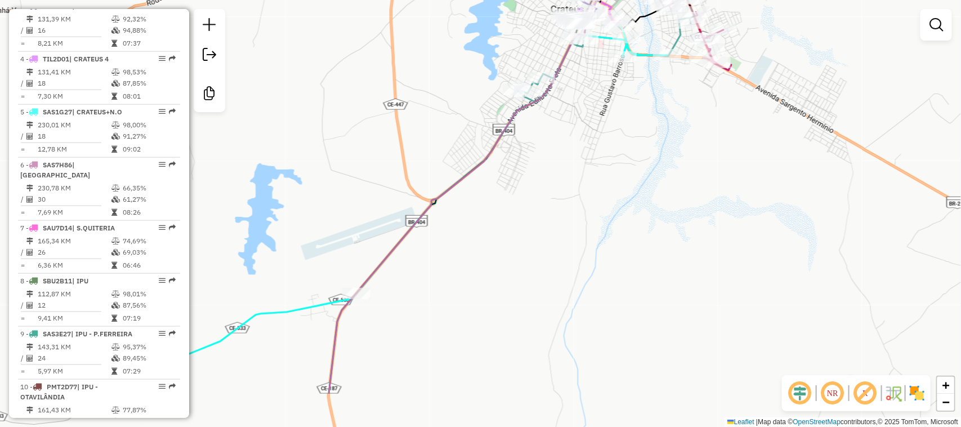
drag, startPoint x: 778, startPoint y: 234, endPoint x: 839, endPoint y: 199, distance: 70.4
click at [832, 203] on div "Janela de atendimento Grade de atendimento Capacidade Transportadoras Veículos …" at bounding box center [480, 213] width 961 height 427
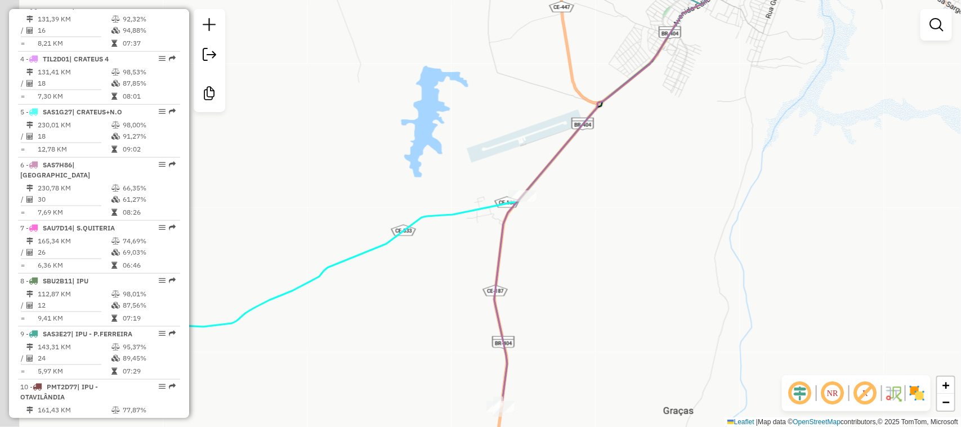
drag, startPoint x: 628, startPoint y: 272, endPoint x: 747, endPoint y: 202, distance: 138.1
click at [749, 202] on div "Janela de atendimento Grade de atendimento Capacidade Transportadoras Veículos …" at bounding box center [480, 213] width 961 height 427
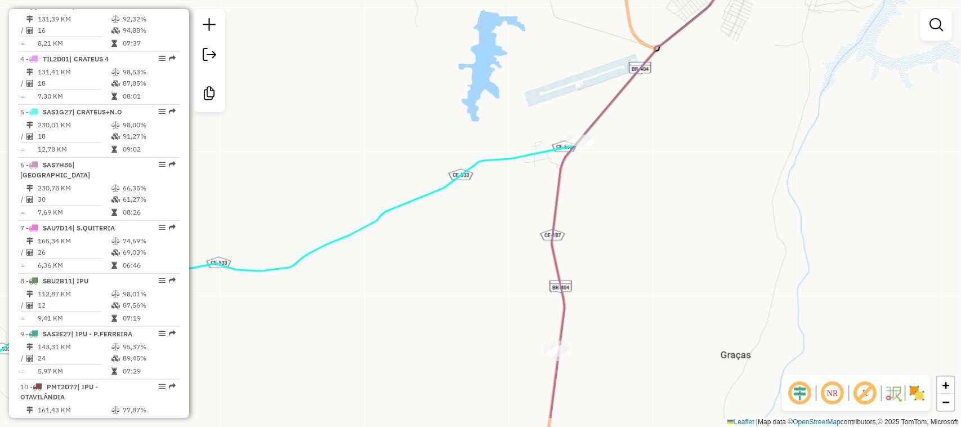
drag, startPoint x: 632, startPoint y: 280, endPoint x: 708, endPoint y: 173, distance: 130.8
click at [708, 172] on div "Janela de atendimento Grade de atendimento Capacidade Transportadoras Veículos …" at bounding box center [480, 213] width 961 height 427
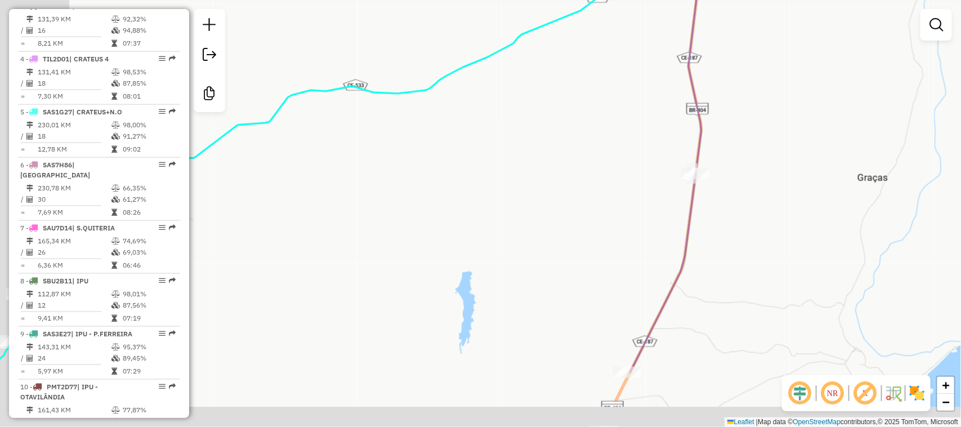
drag, startPoint x: 773, startPoint y: 213, endPoint x: 839, endPoint y: 99, distance: 132.2
click at [834, 109] on div "Janela de atendimento Grade de atendimento Capacidade Transportadoras Veículos …" at bounding box center [480, 213] width 961 height 427
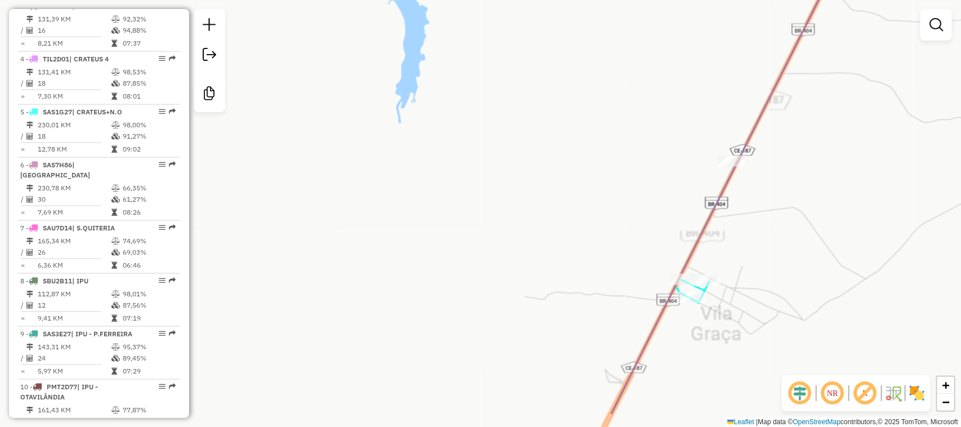
drag, startPoint x: 832, startPoint y: 218, endPoint x: 831, endPoint y: 208, distance: 9.6
click at [835, 204] on div "Janela de atendimento Grade de atendimento Capacidade Transportadoras Veículos …" at bounding box center [480, 213] width 961 height 427
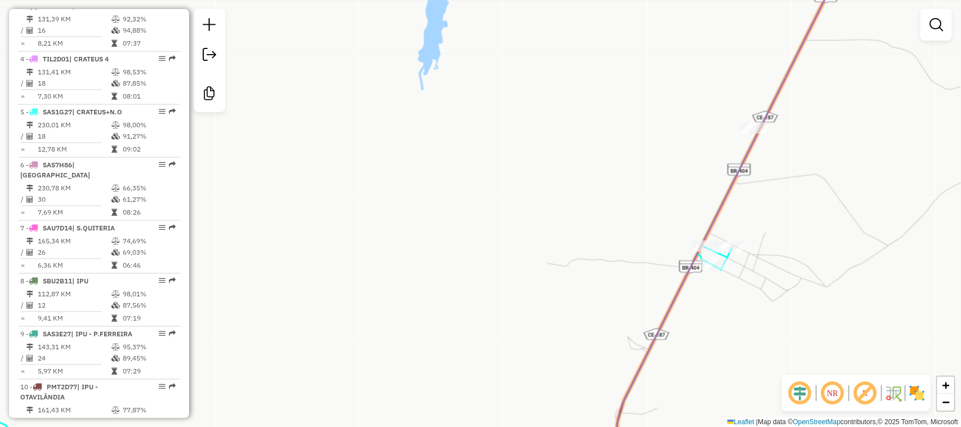
drag, startPoint x: 763, startPoint y: 297, endPoint x: 871, endPoint y: 96, distance: 228.3
click at [865, 118] on div "Janela de atendimento Grade de atendimento Capacidade Transportadoras Veículos …" at bounding box center [480, 213] width 961 height 427
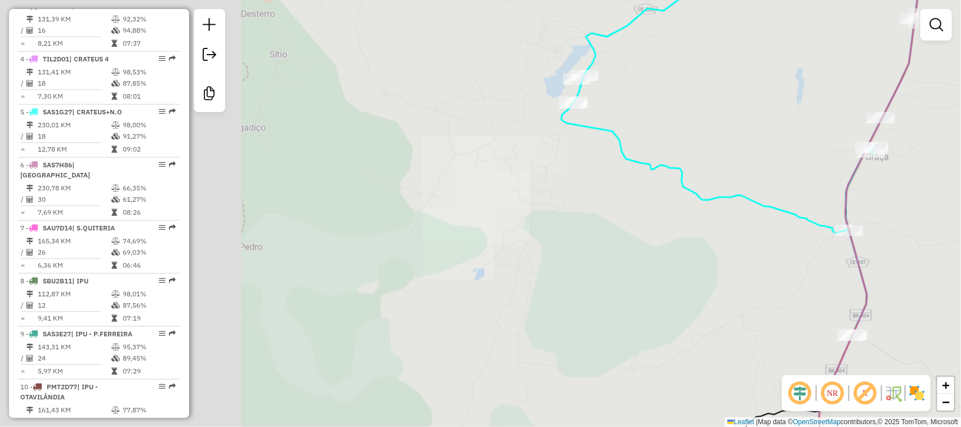
drag, startPoint x: 858, startPoint y: 260, endPoint x: 813, endPoint y: 38, distance: 226.4
click at [819, 56] on icon at bounding box center [868, 213] width 99 height 513
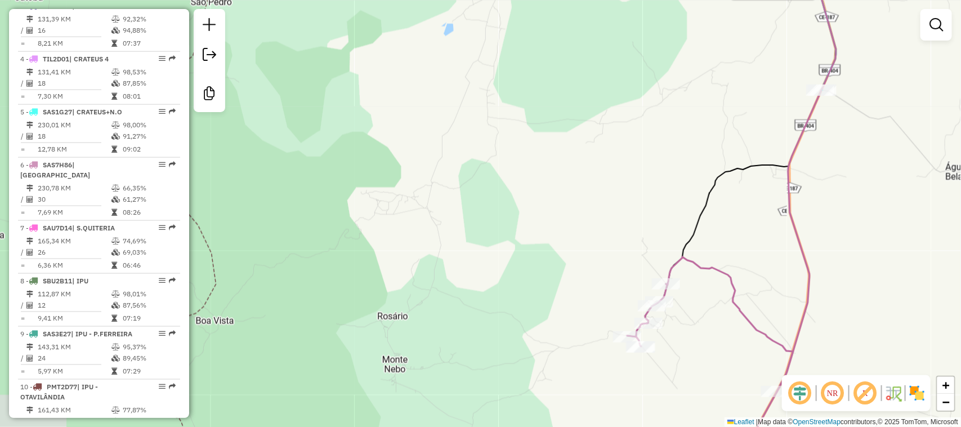
drag, startPoint x: 762, startPoint y: 176, endPoint x: 802, endPoint y: 60, distance: 122.3
click at [800, 61] on div "Rota 5 - Placa SAS1G27 5461 - BOMBAR CLUBE Janela de atendimento Grade de atend…" at bounding box center [480, 213] width 961 height 427
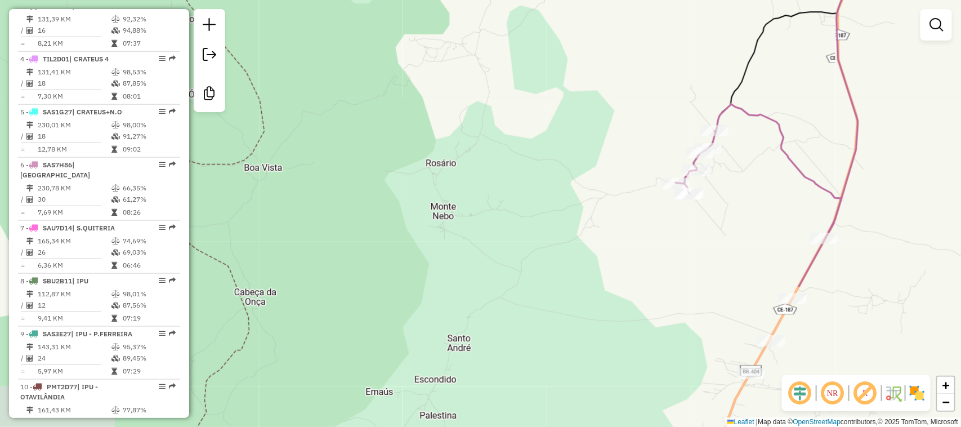
drag, startPoint x: 777, startPoint y: 127, endPoint x: 803, endPoint y: 32, distance: 98.6
click at [801, 40] on div "Rota 5 - Placa SAS1G27 5461 - BOMBAR CLUBE Janela de atendimento Grade de atend…" at bounding box center [480, 213] width 961 height 427
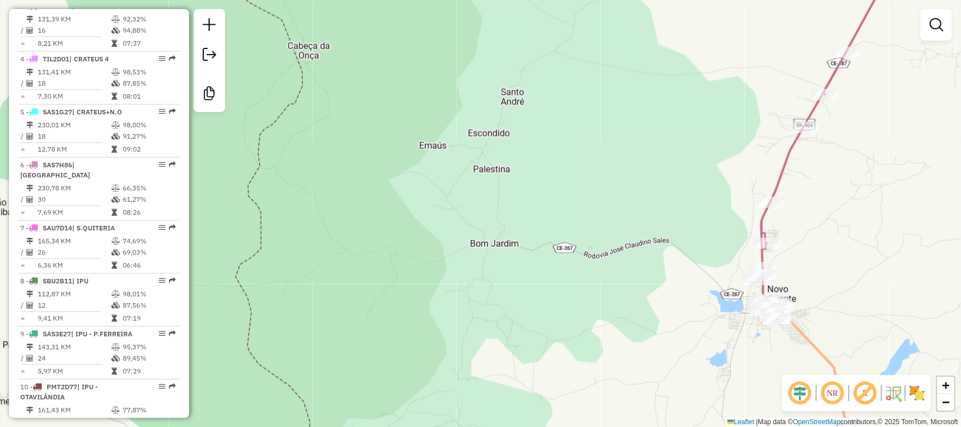
drag, startPoint x: 890, startPoint y: 111, endPoint x: 880, endPoint y: 3, distance: 108.0
click at [880, 17] on div "Rota 5 - Placa SAS1G27 5461 - BOMBAR CLUBE Janela de atendimento Grade de atend…" at bounding box center [480, 213] width 961 height 427
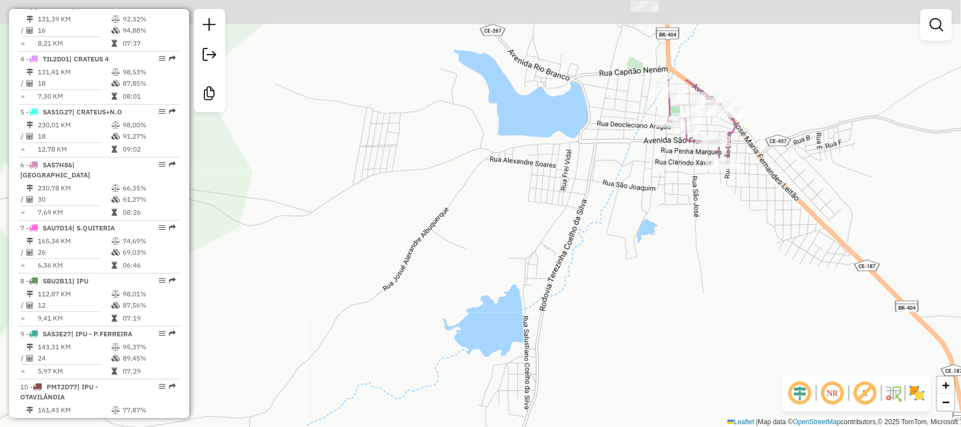
drag, startPoint x: 731, startPoint y: 197, endPoint x: 742, endPoint y: 255, distance: 58.4
click at [732, 246] on div "Rota 5 - Placa SAS1G27 5461 - BOMBAR CLUBE Janela de atendimento Grade de atend…" at bounding box center [480, 213] width 961 height 427
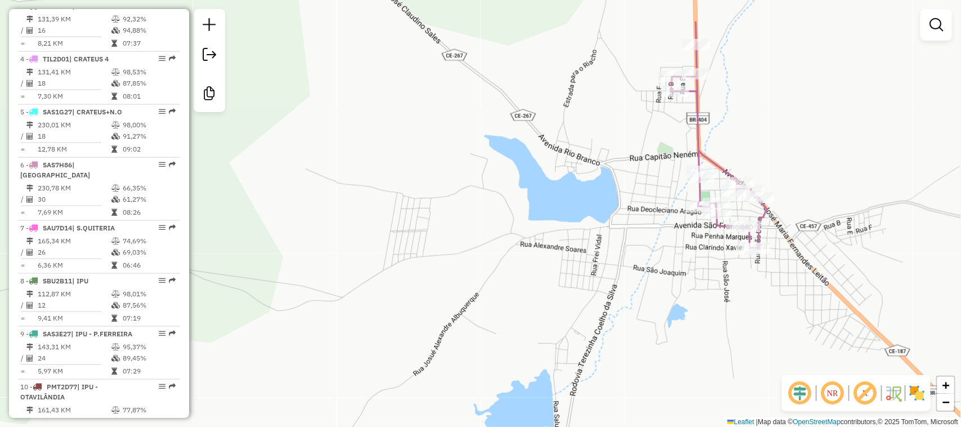
drag, startPoint x: 832, startPoint y: 147, endPoint x: 814, endPoint y: 272, distance: 126.3
click at [876, 284] on div "Rota 5 - Placa SAS1G27 5461 - BOMBAR CLUBE Janela de atendimento Grade de atend…" at bounding box center [480, 213] width 961 height 427
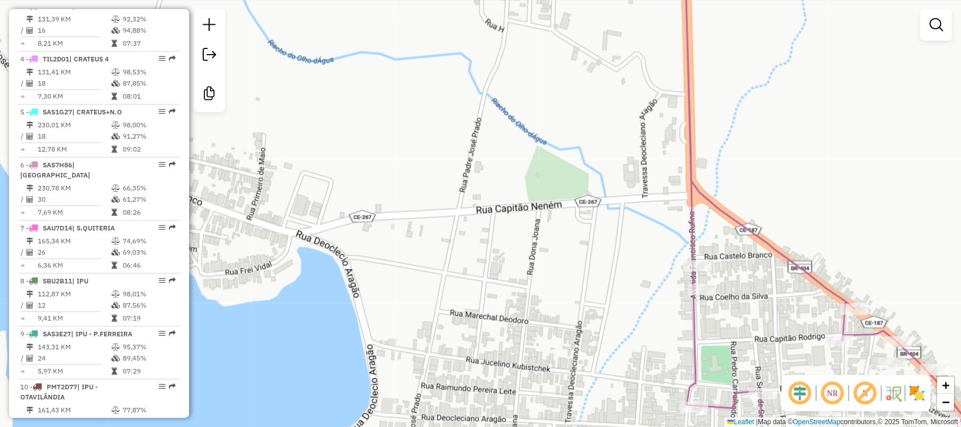
drag, startPoint x: 916, startPoint y: 279, endPoint x: 905, endPoint y: 203, distance: 76.1
click at [905, 204] on div "Rota 5 - Placa SAS1G27 5461 - BOMBAR CLUBE Janela de atendimento Grade de atend…" at bounding box center [480, 213] width 961 height 427
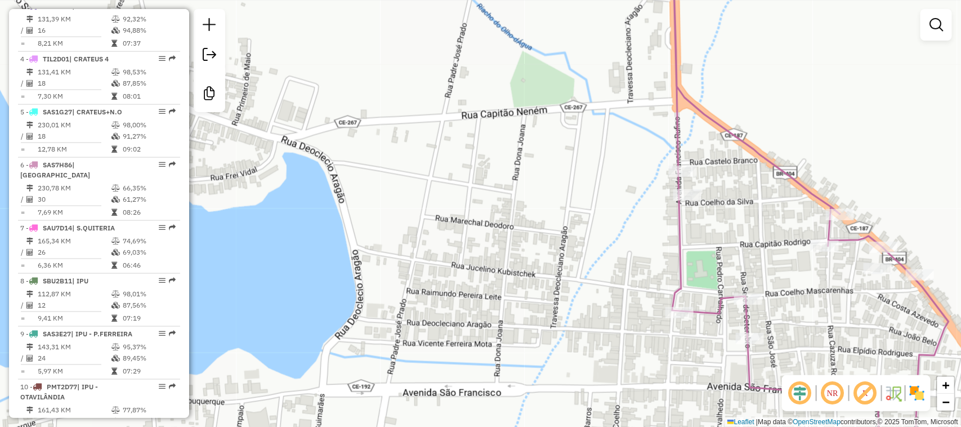
drag, startPoint x: 842, startPoint y: 338, endPoint x: 775, endPoint y: 214, distance: 141.3
click at [780, 220] on div "Rota 5 - Placa SAS1G27 5461 - BOMBAR CLUBE Janela de atendimento Grade de atend…" at bounding box center [480, 213] width 961 height 427
